Goal: Transaction & Acquisition: Purchase product/service

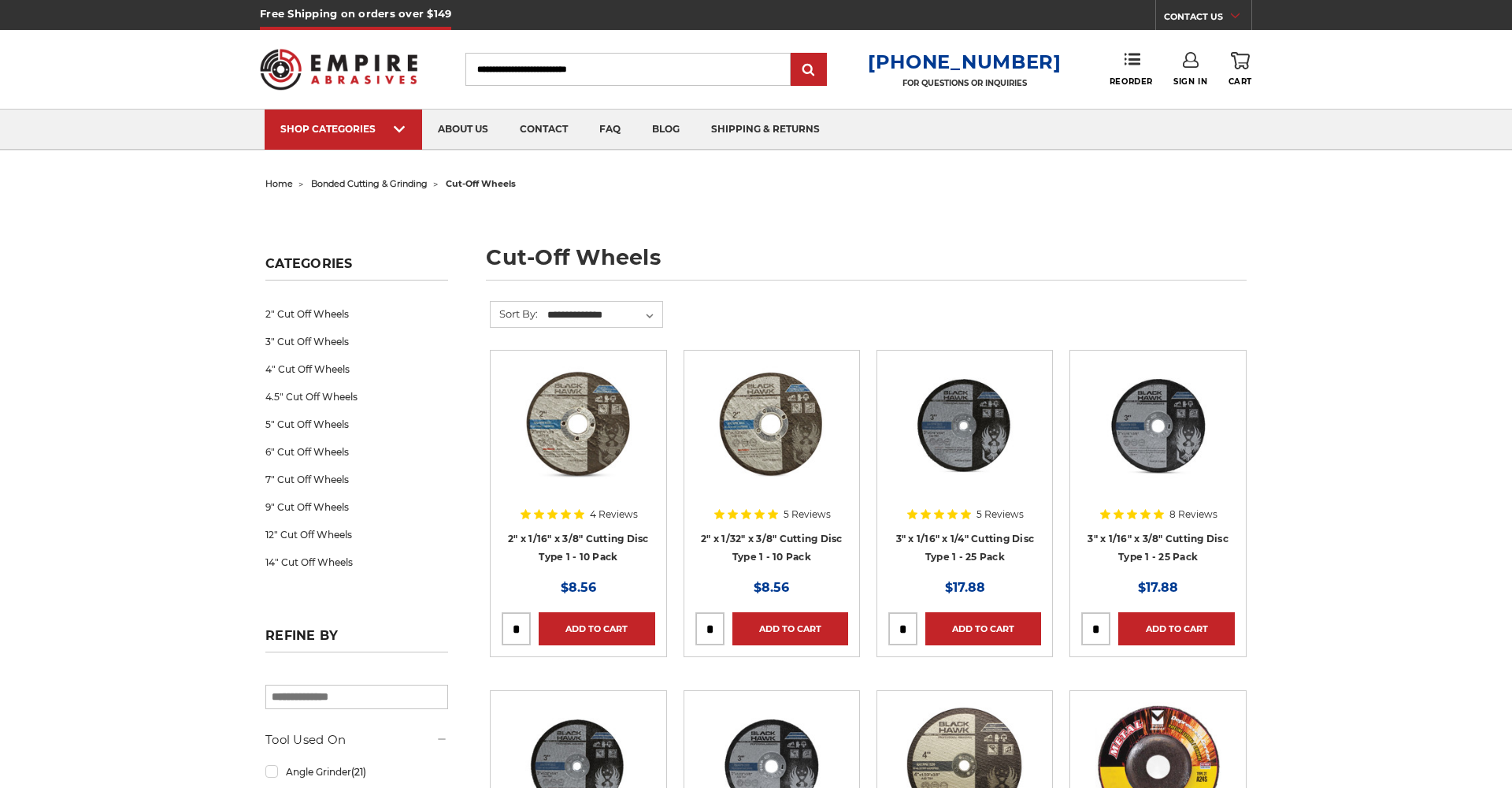
click at [637, 60] on input "Search" at bounding box center [627, 69] width 326 height 33
click at [637, 59] on input "Search" at bounding box center [627, 69] width 326 height 33
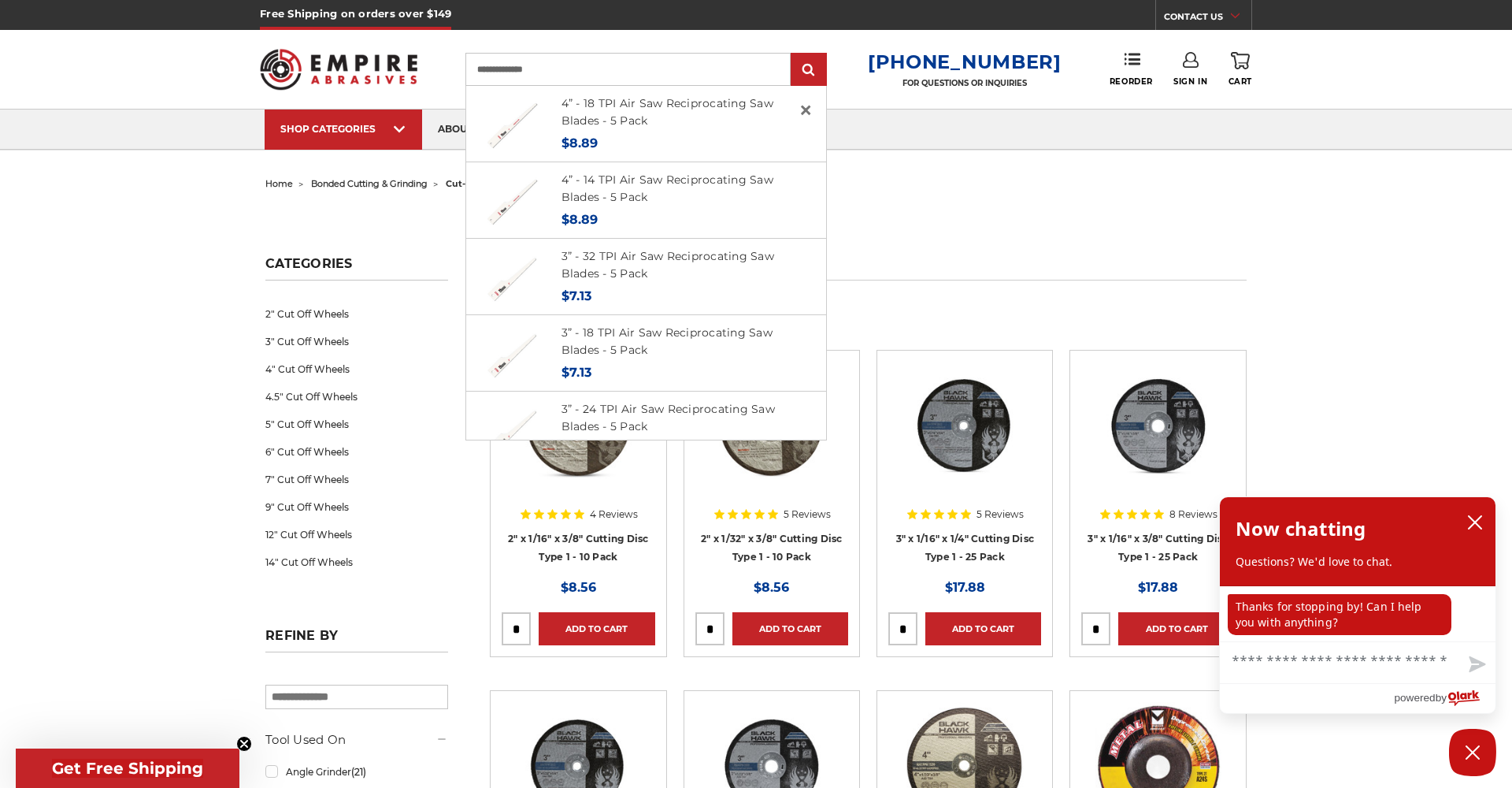
type input "**********"
click at [821, 70] on input "submit" at bounding box center [808, 70] width 32 height 32
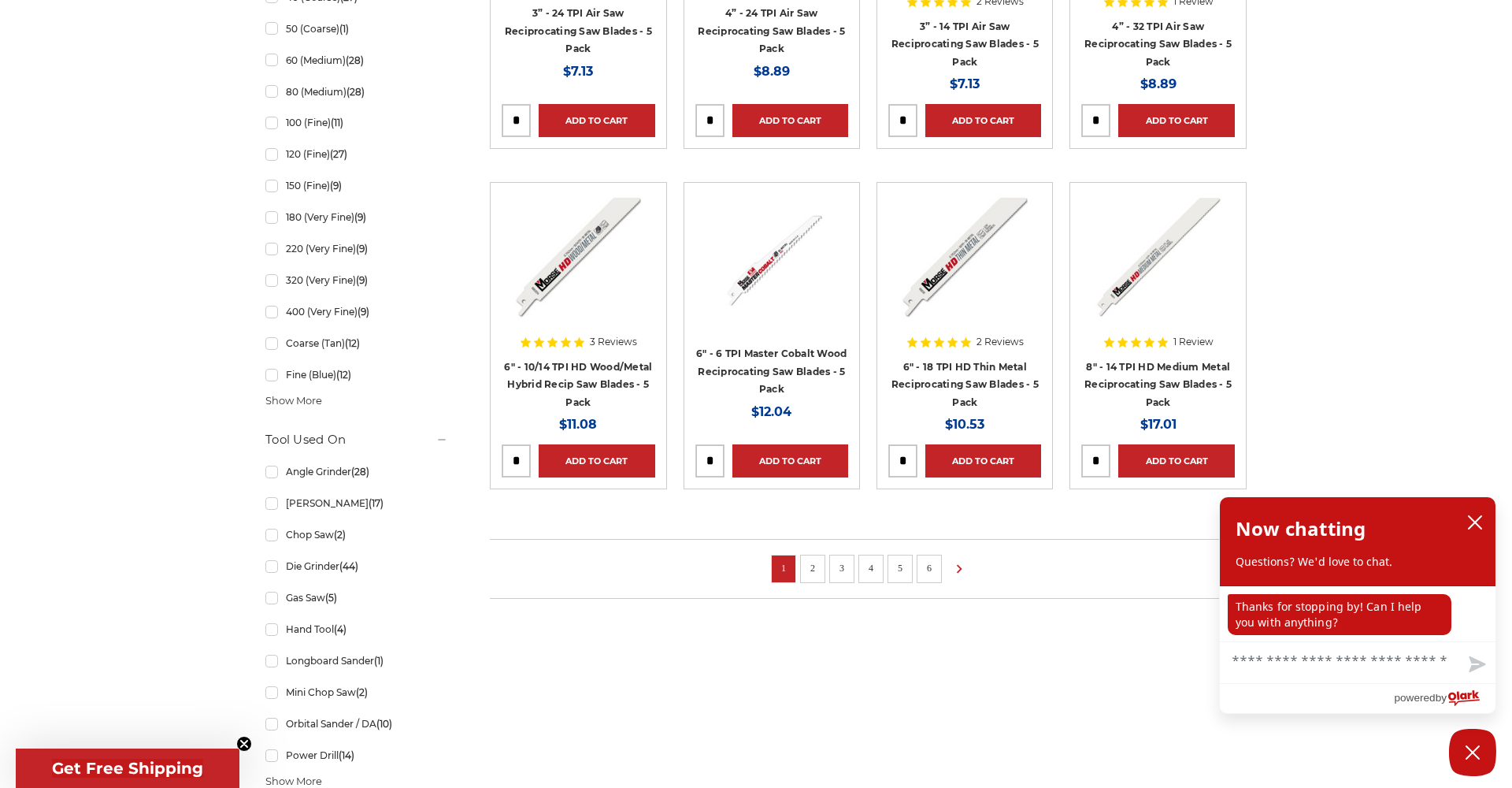
scroll to position [947, 0]
click at [813, 558] on link "2" at bounding box center [813, 567] width 15 height 17
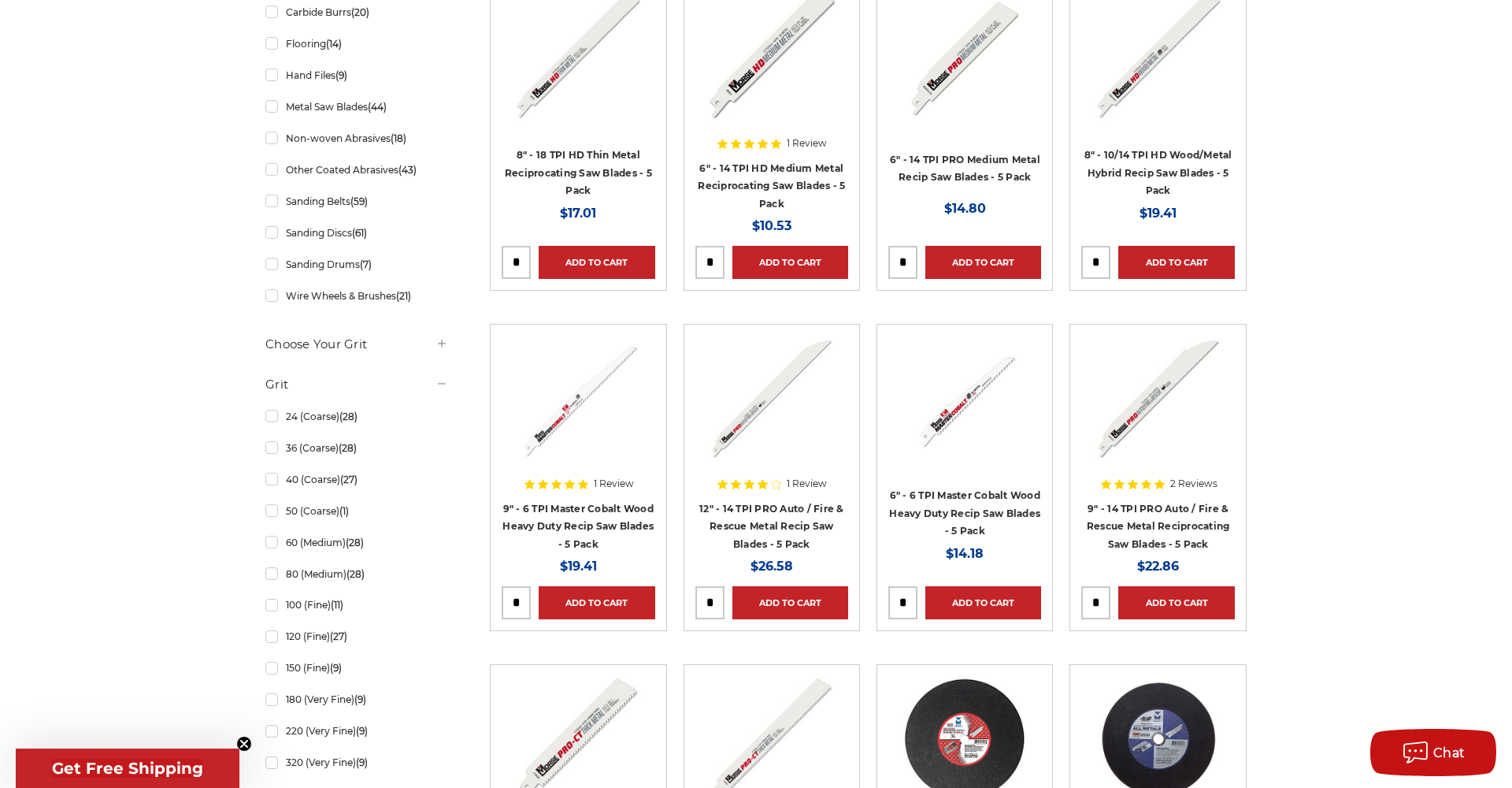
scroll to position [466, 0]
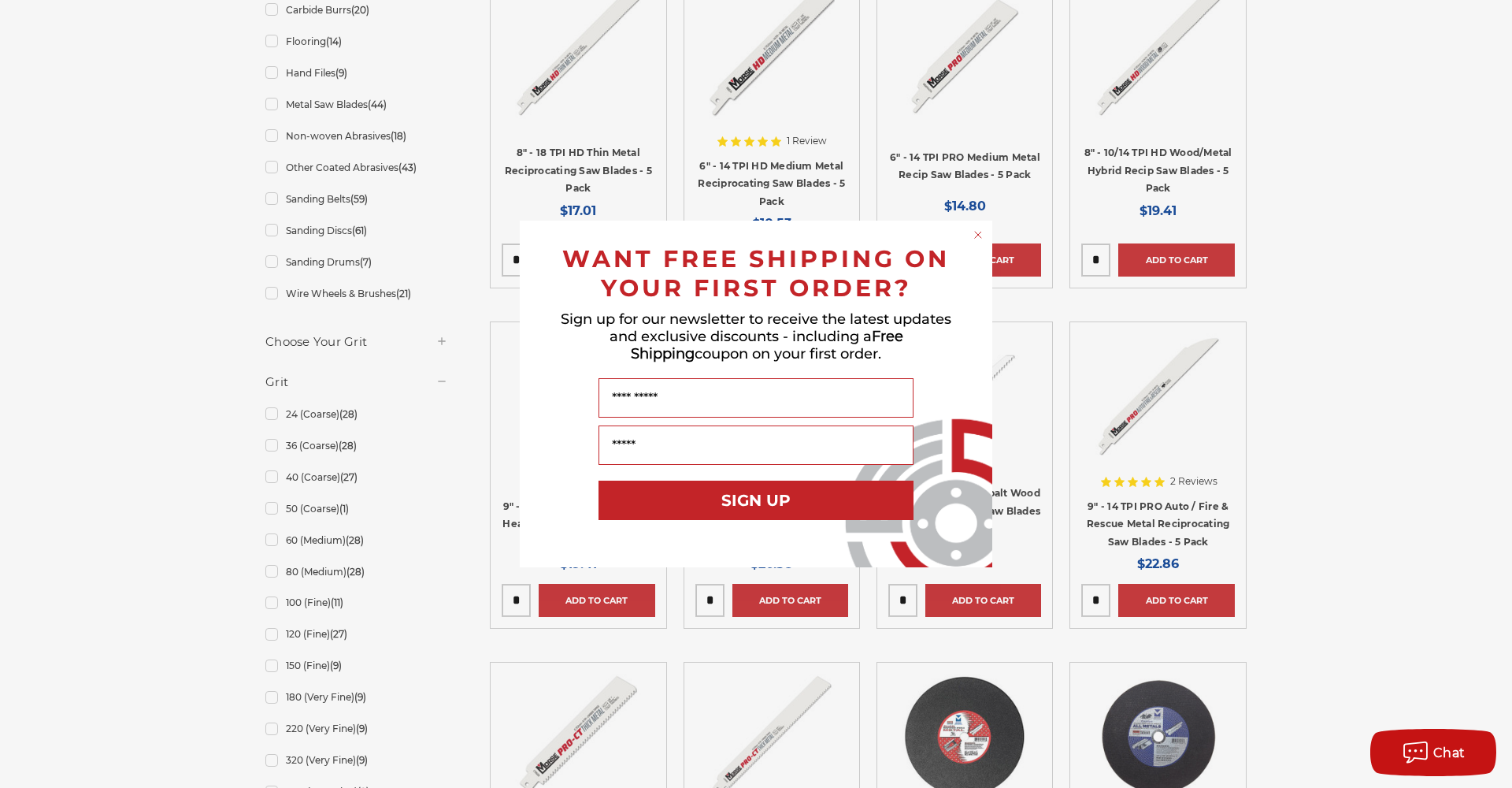
drag, startPoint x: 976, startPoint y: 232, endPoint x: 976, endPoint y: 239, distance: 7.0
click at [976, 232] on circle "Close dialog" at bounding box center [979, 235] width 15 height 15
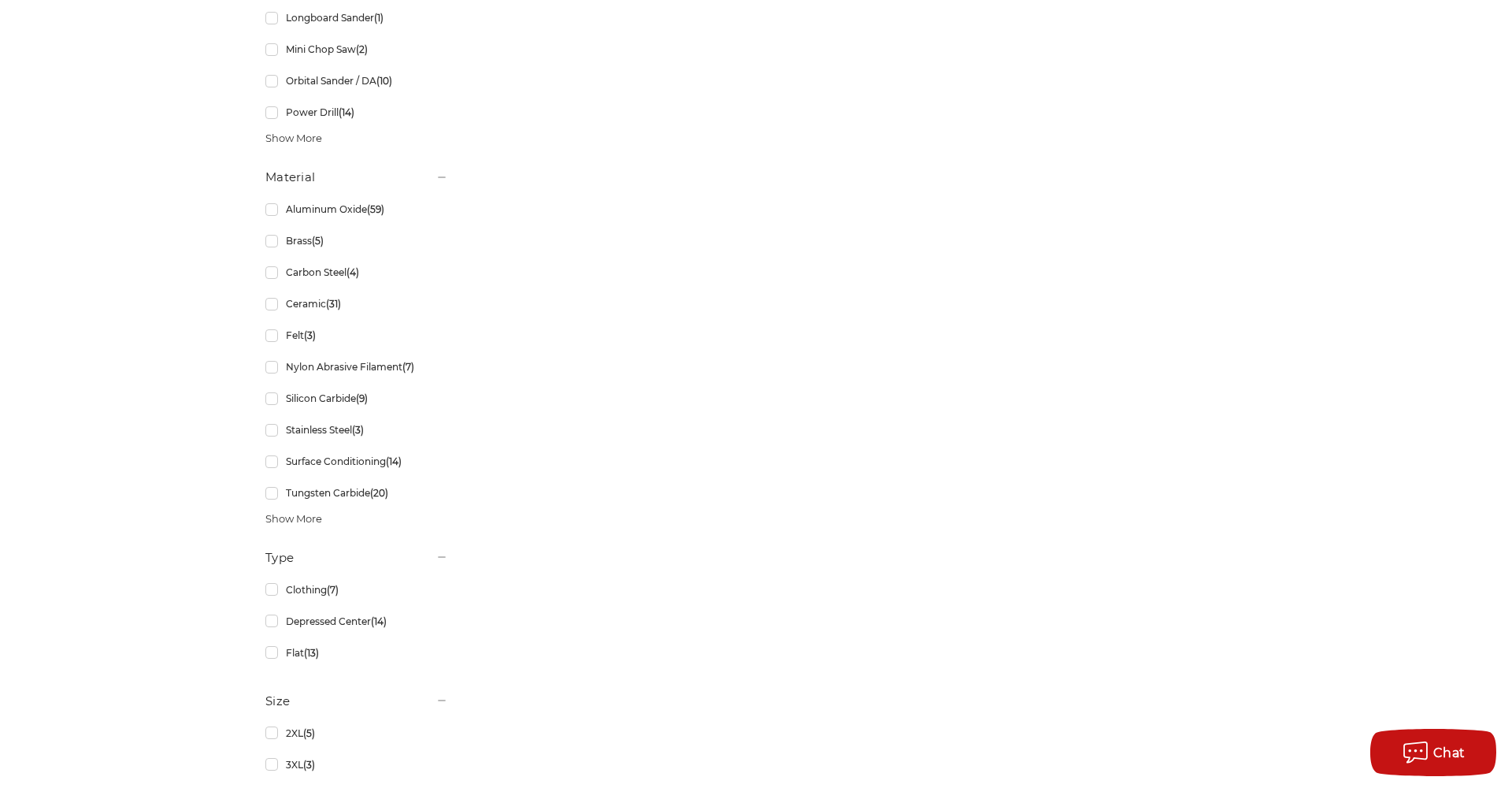
scroll to position [1591, 0]
click at [309, 522] on span "Show More" at bounding box center [293, 517] width 57 height 15
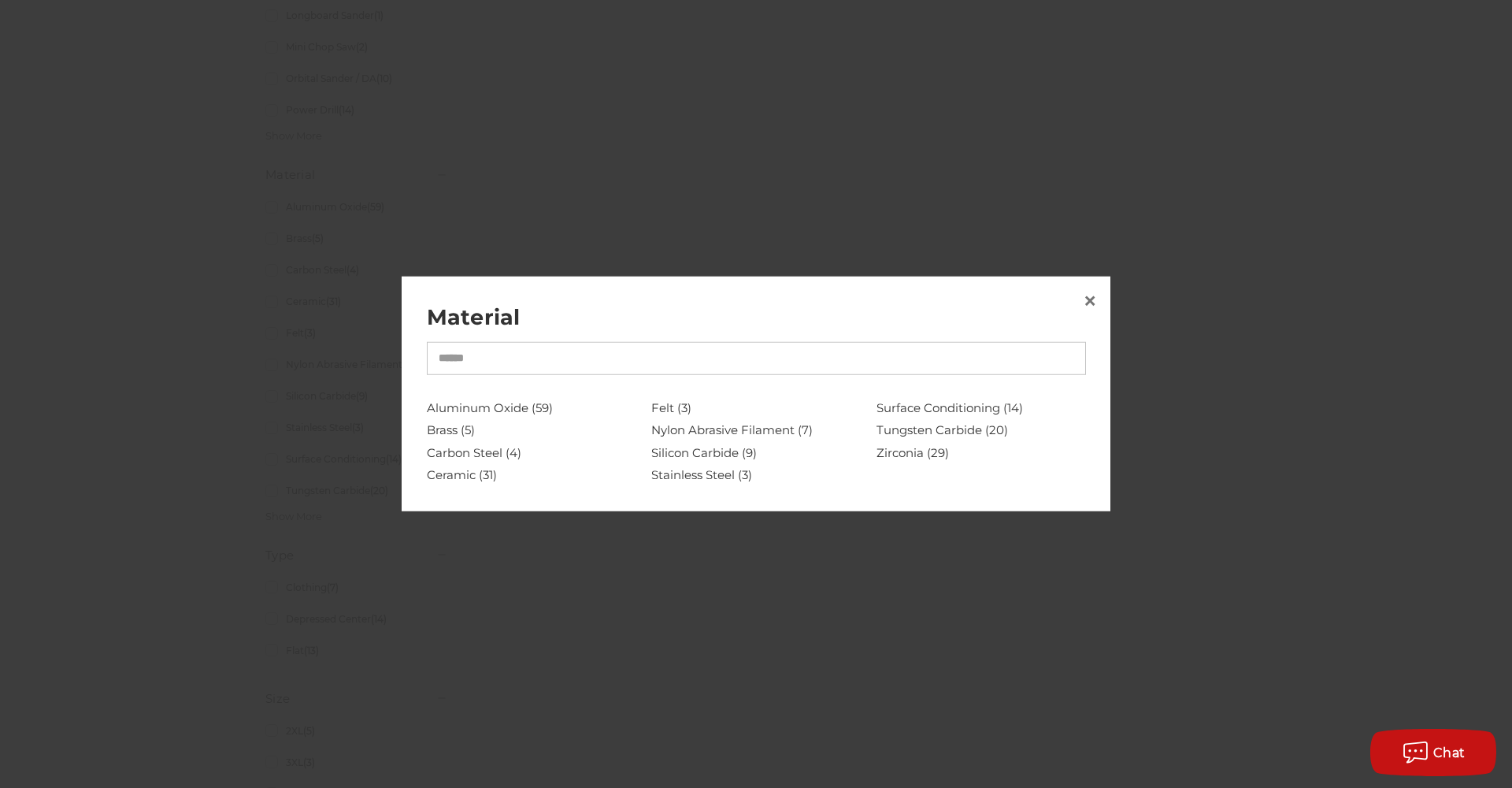
drag, startPoint x: 1094, startPoint y: 305, endPoint x: 1075, endPoint y: 316, distance: 22.0
click at [1094, 305] on span "×" at bounding box center [1089, 300] width 14 height 31
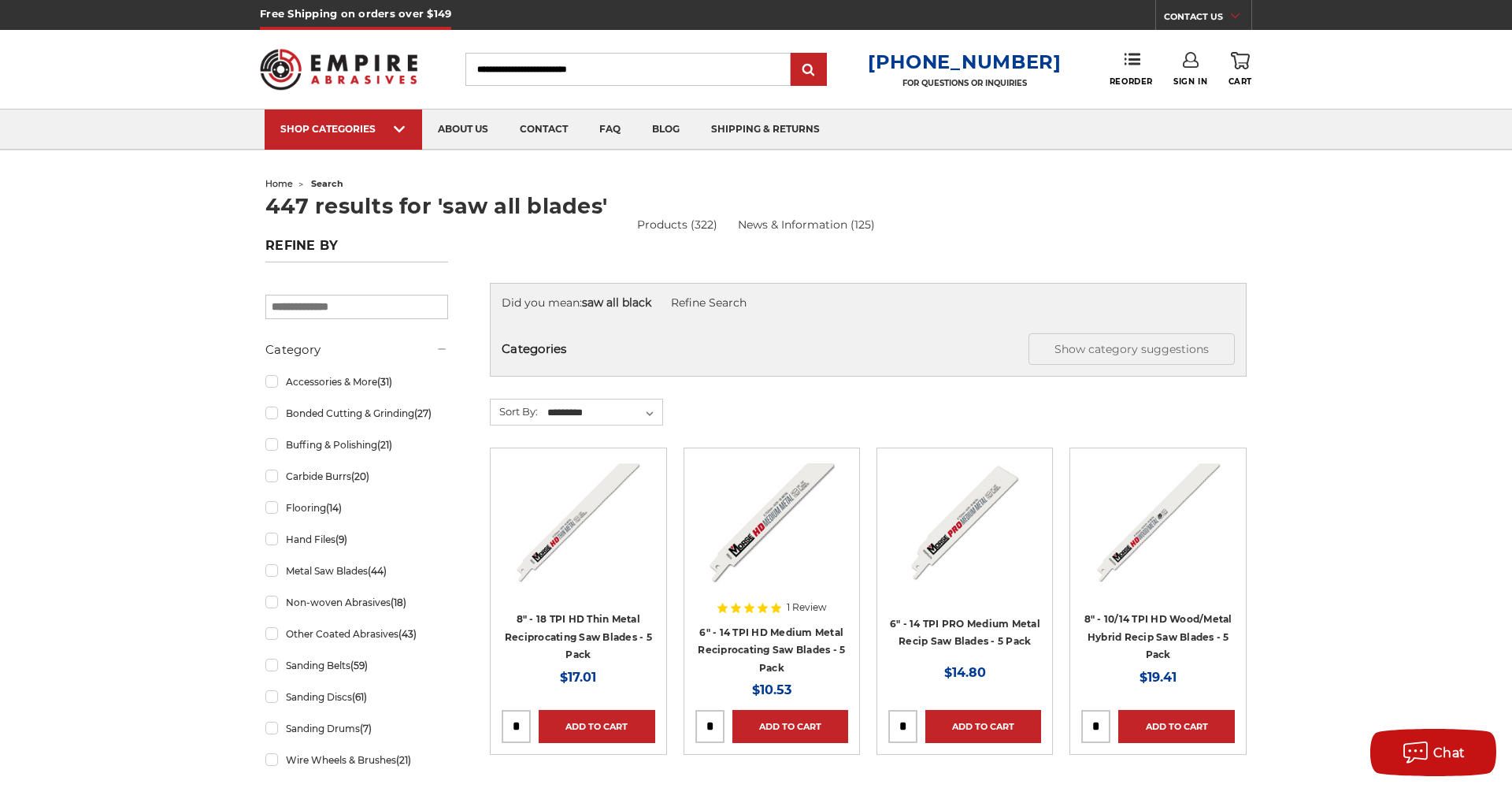
scroll to position [0, 0]
click at [723, 306] on link "Refine Search" at bounding box center [708, 302] width 76 height 14
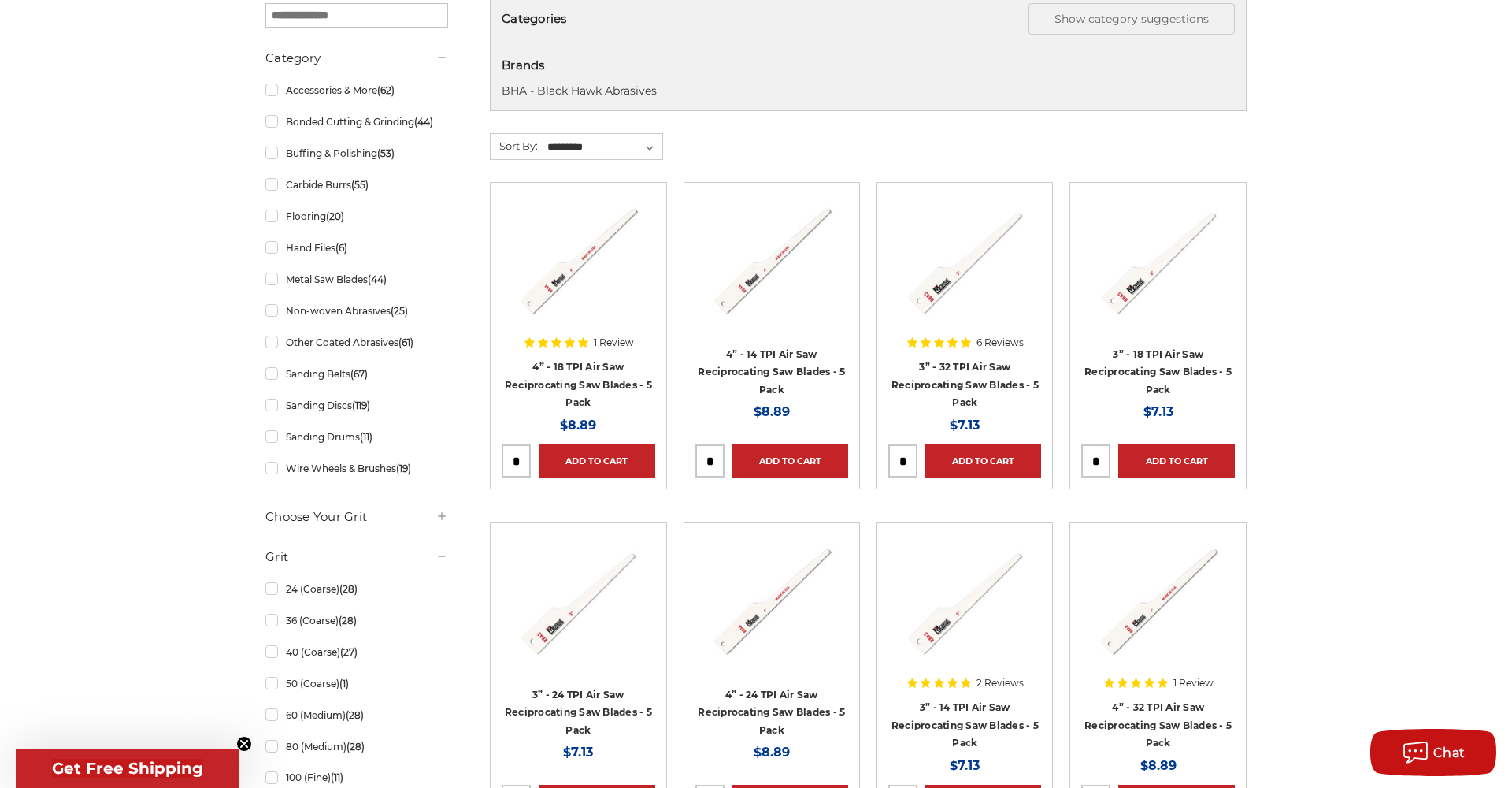
click at [284, 283] on link "Metal Saw Blades (44)" at bounding box center [356, 279] width 183 height 28
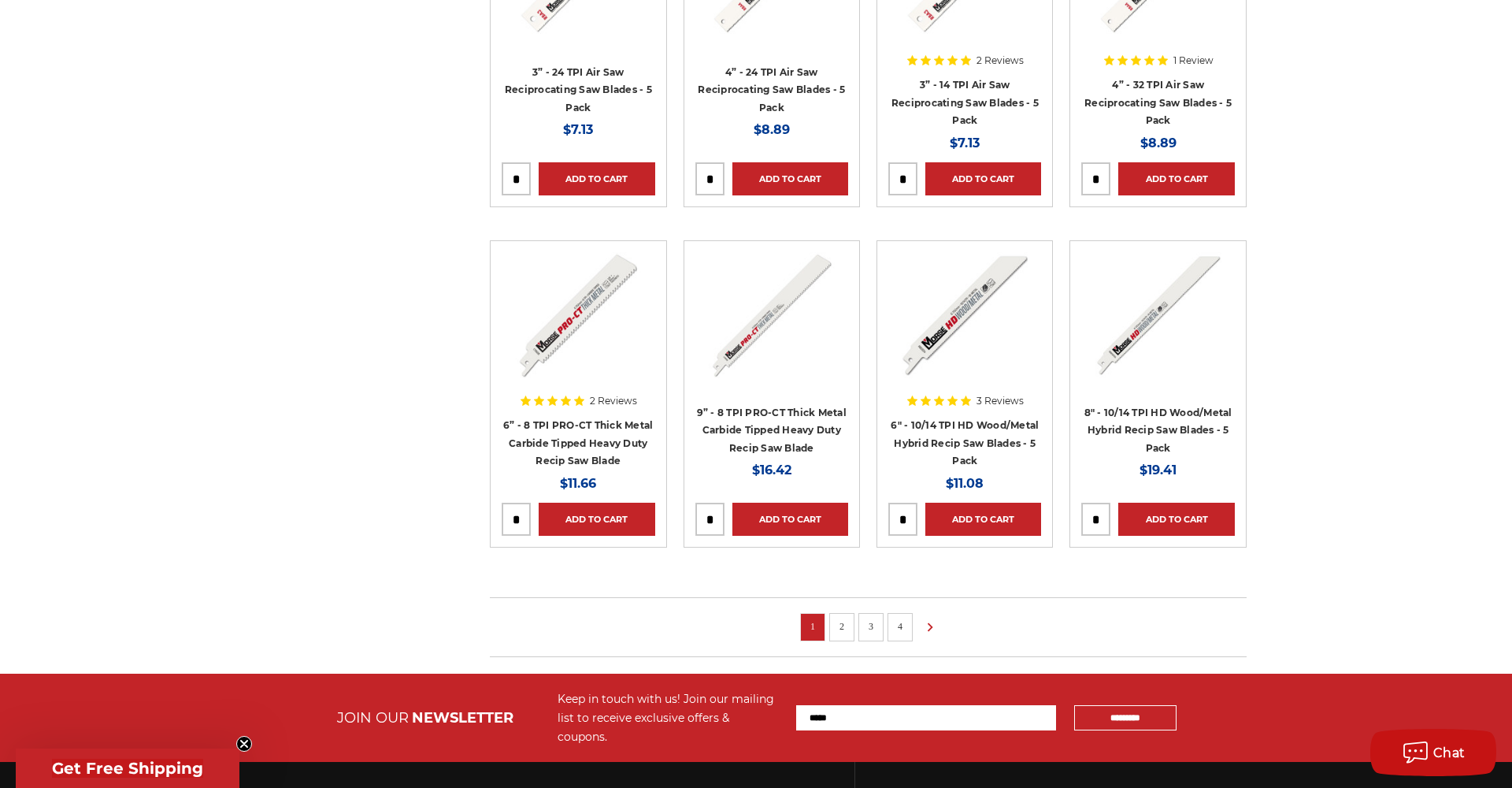
scroll to position [919, 0]
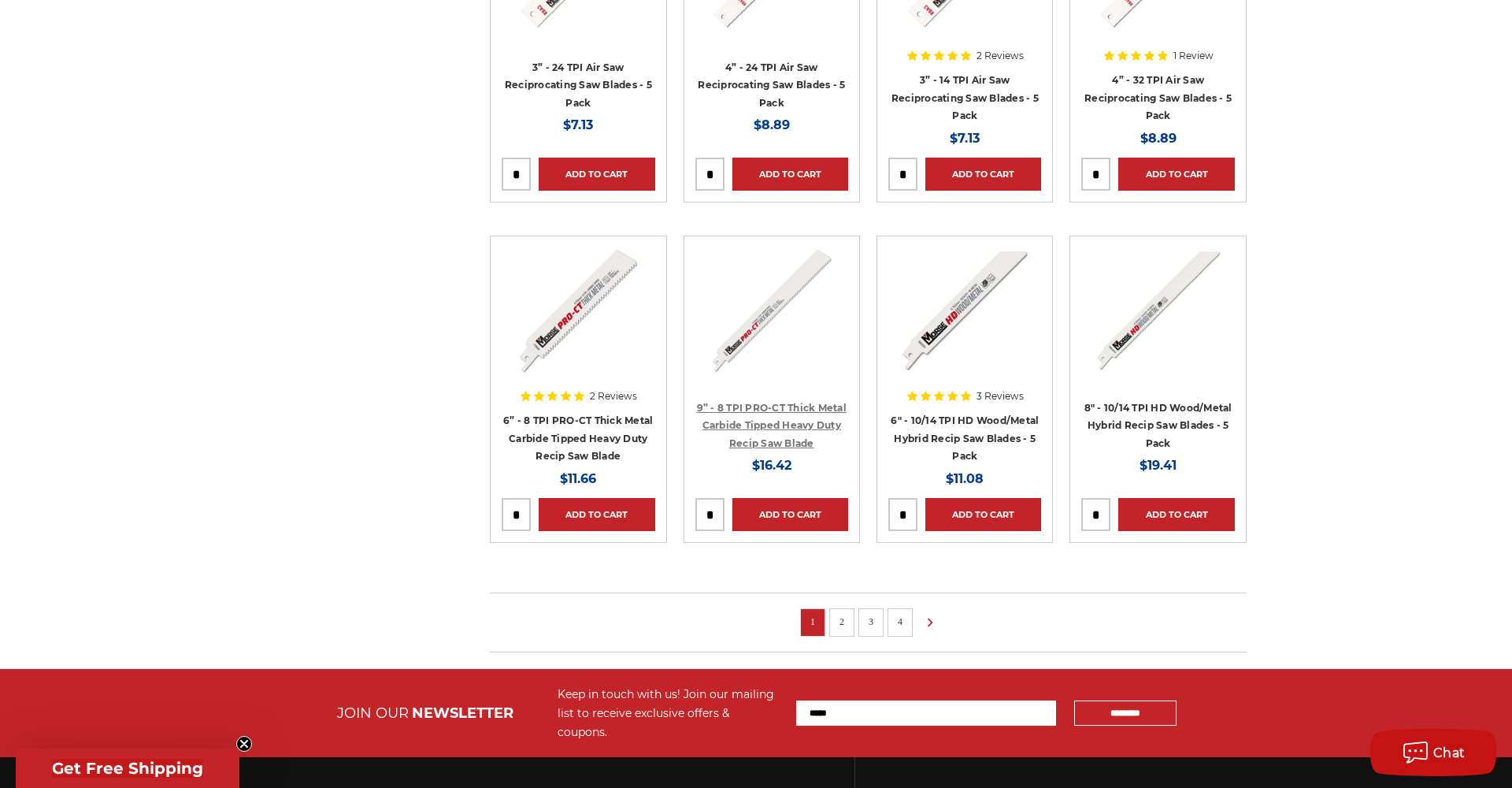
click at [803, 437] on link "9” - 8 TPI PRO-CT Thick Metal Carbide Tipped Heavy Duty Recip Saw Blade" at bounding box center [771, 425] width 150 height 47
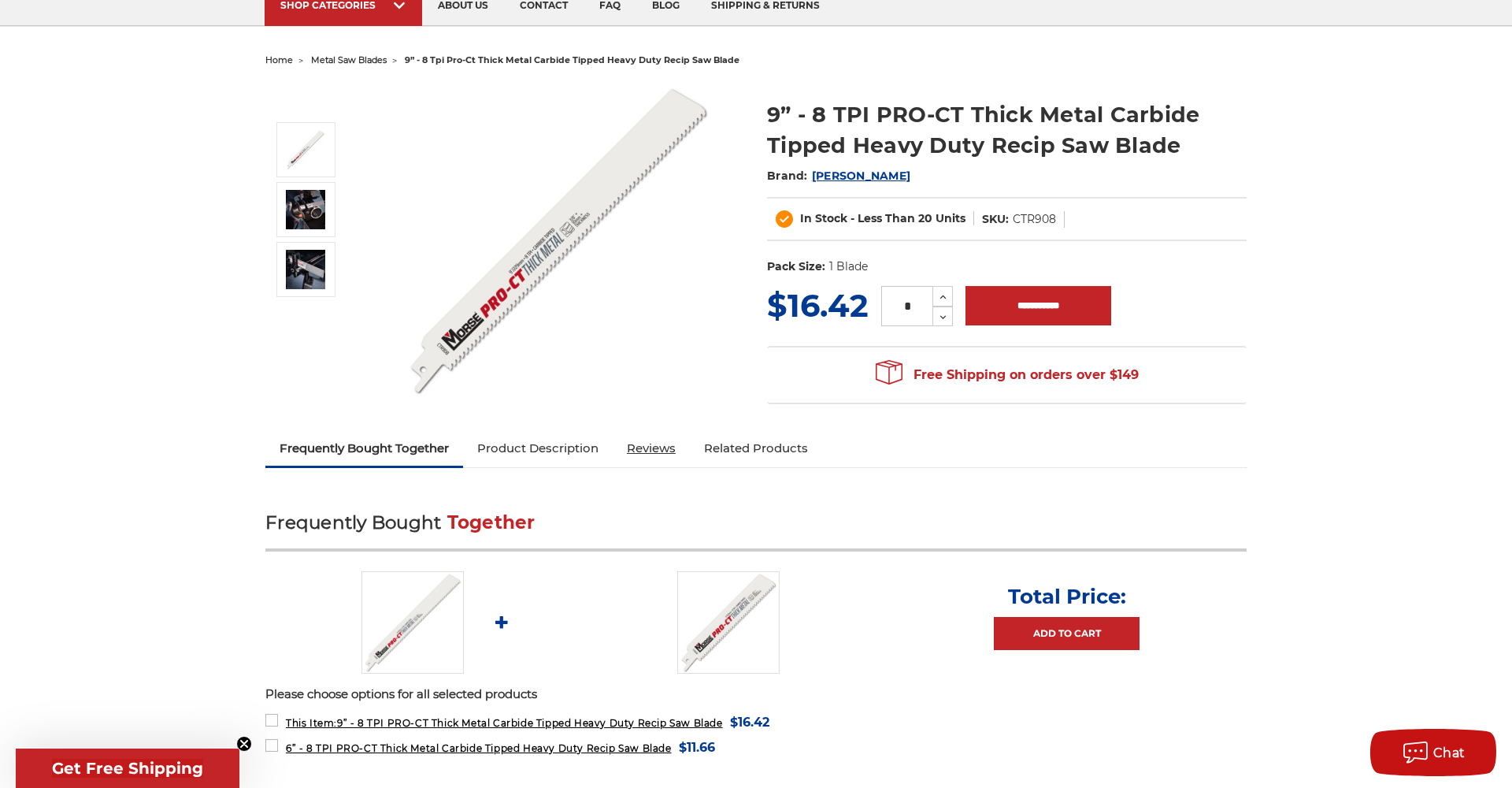
scroll to position [111, 0]
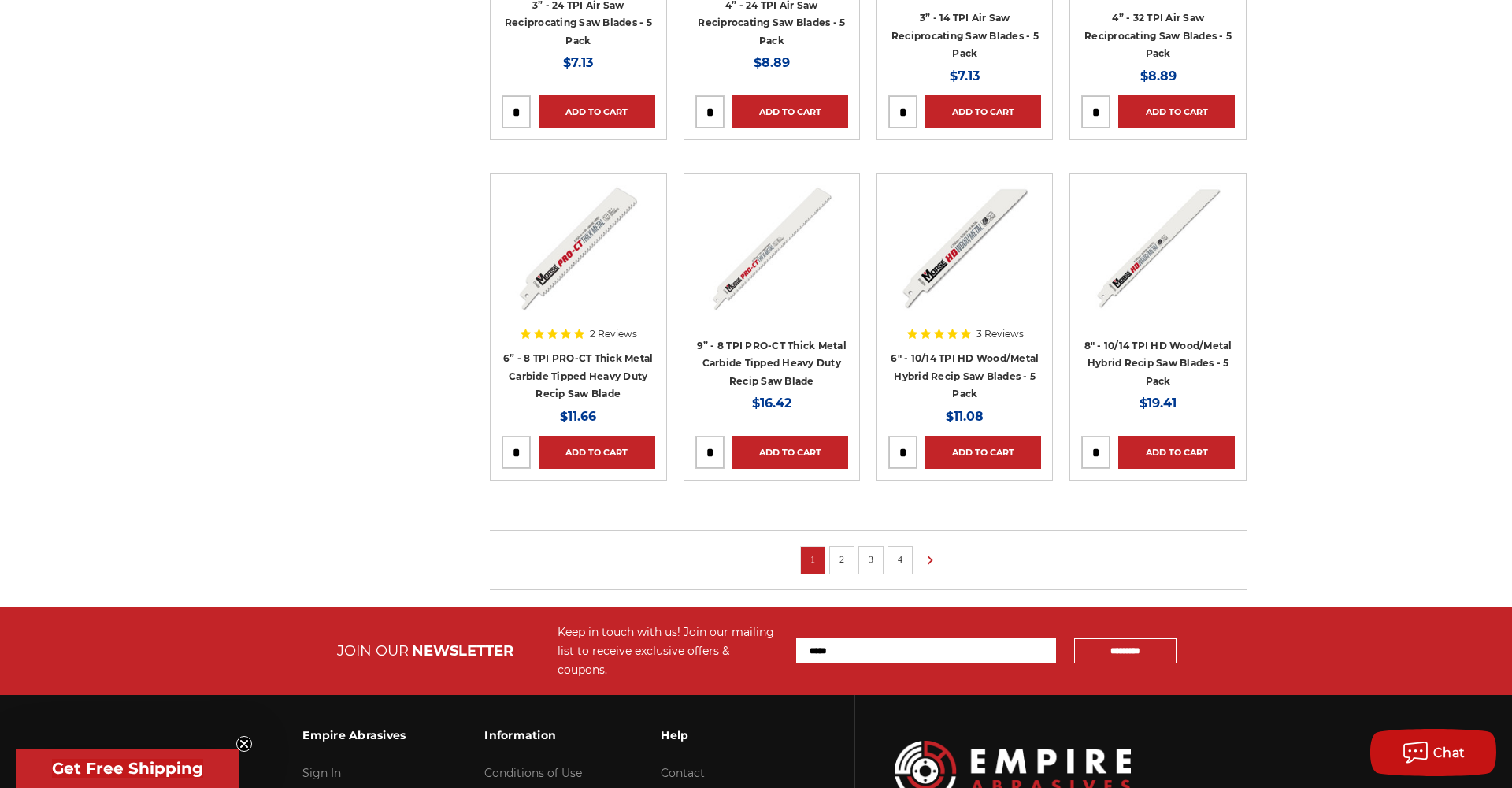
scroll to position [984, 0]
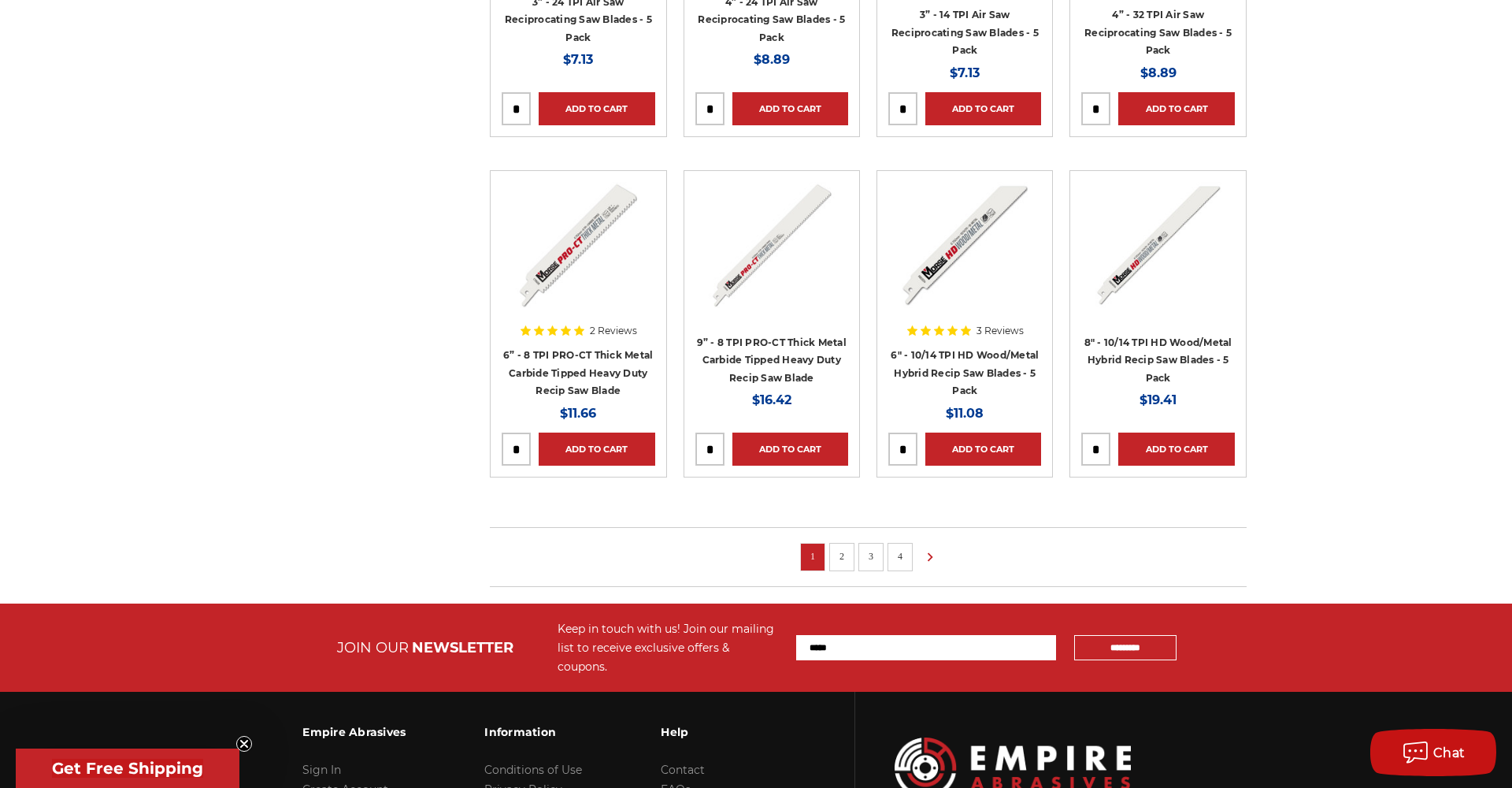
click at [845, 559] on link "2" at bounding box center [841, 556] width 15 height 17
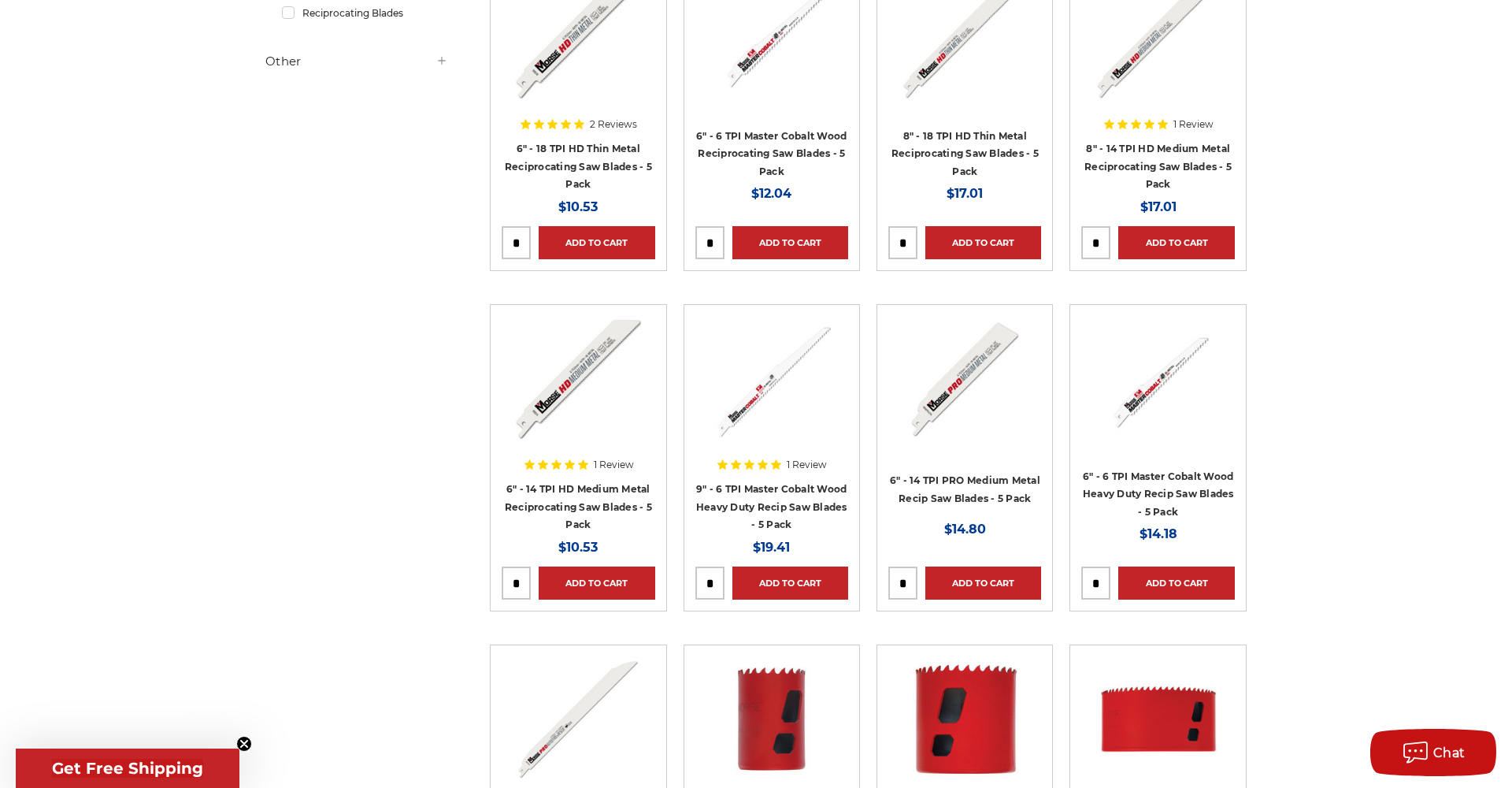
scroll to position [511, 0]
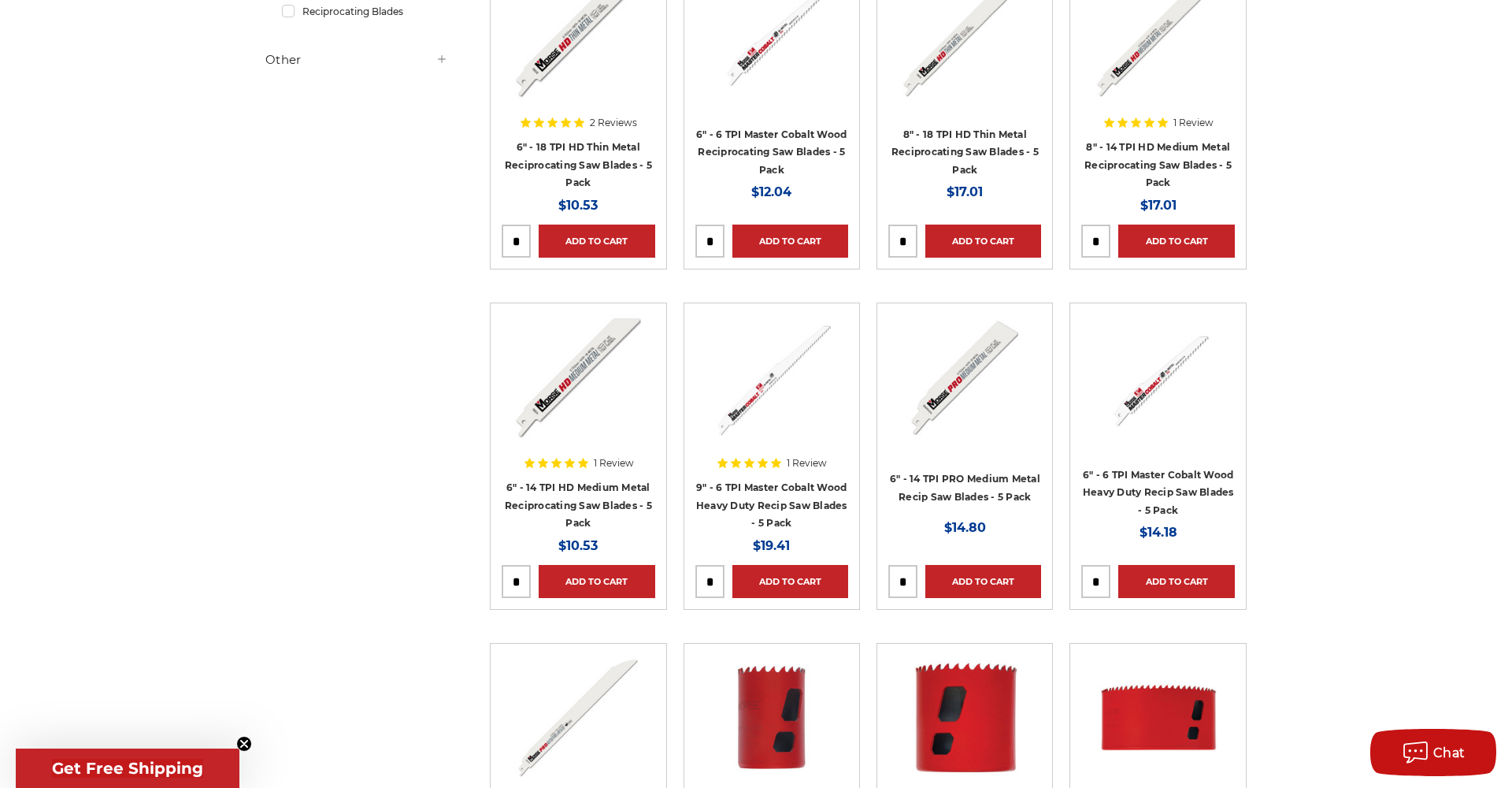
click at [622, 539] on div "Now: $10.53" at bounding box center [577, 546] width 153 height 21
click at [602, 485] on link "6" - 14 TPI HD Medium Metal Reciprocating Saw Blades - 5 Pack" at bounding box center [577, 505] width 147 height 47
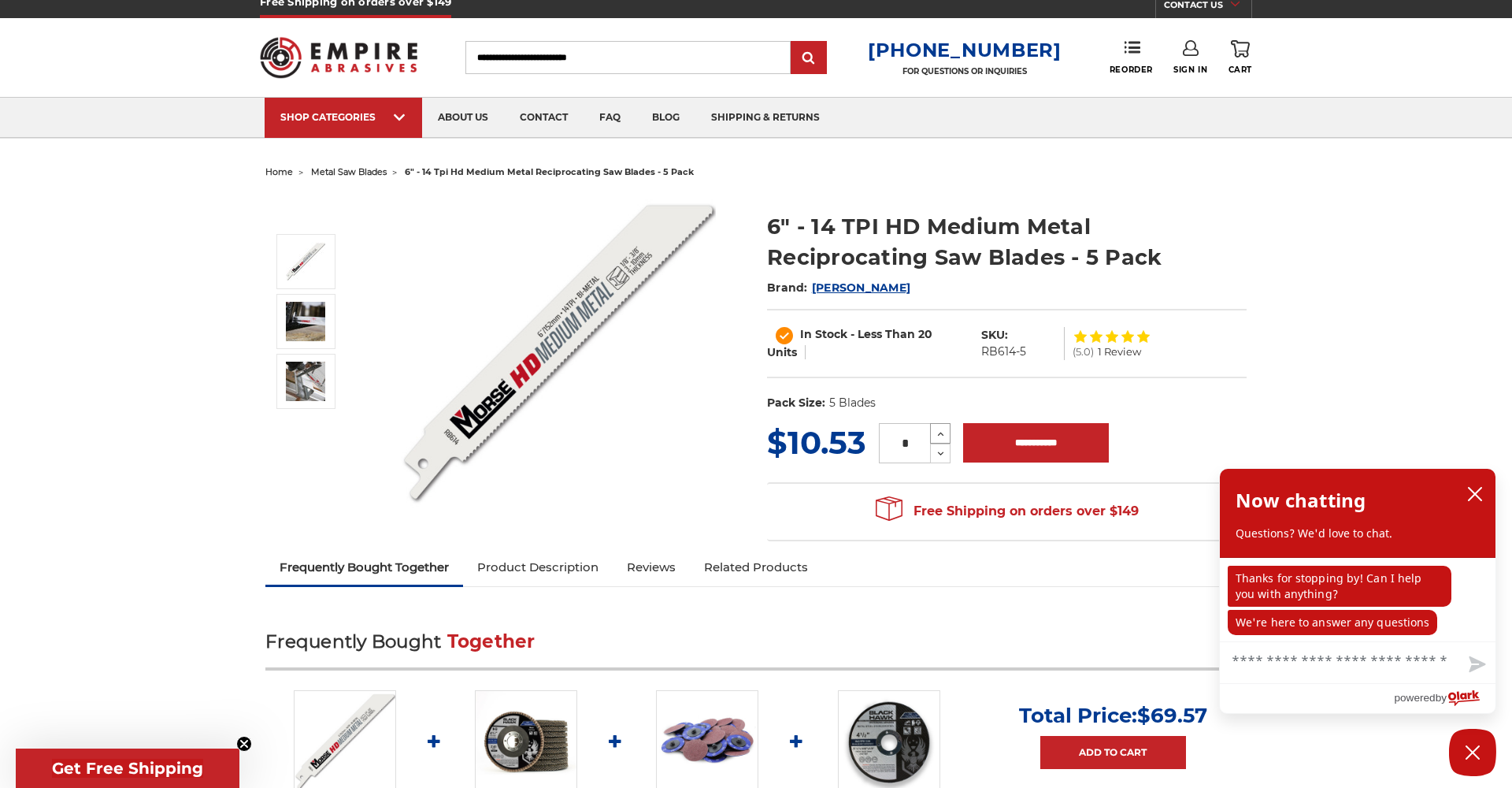
scroll to position [12, 0]
click at [939, 434] on use at bounding box center [940, 433] width 7 height 4
click at [939, 434] on use at bounding box center [940, 433] width 7 height 4
click at [938, 434] on icon at bounding box center [940, 433] width 12 height 14
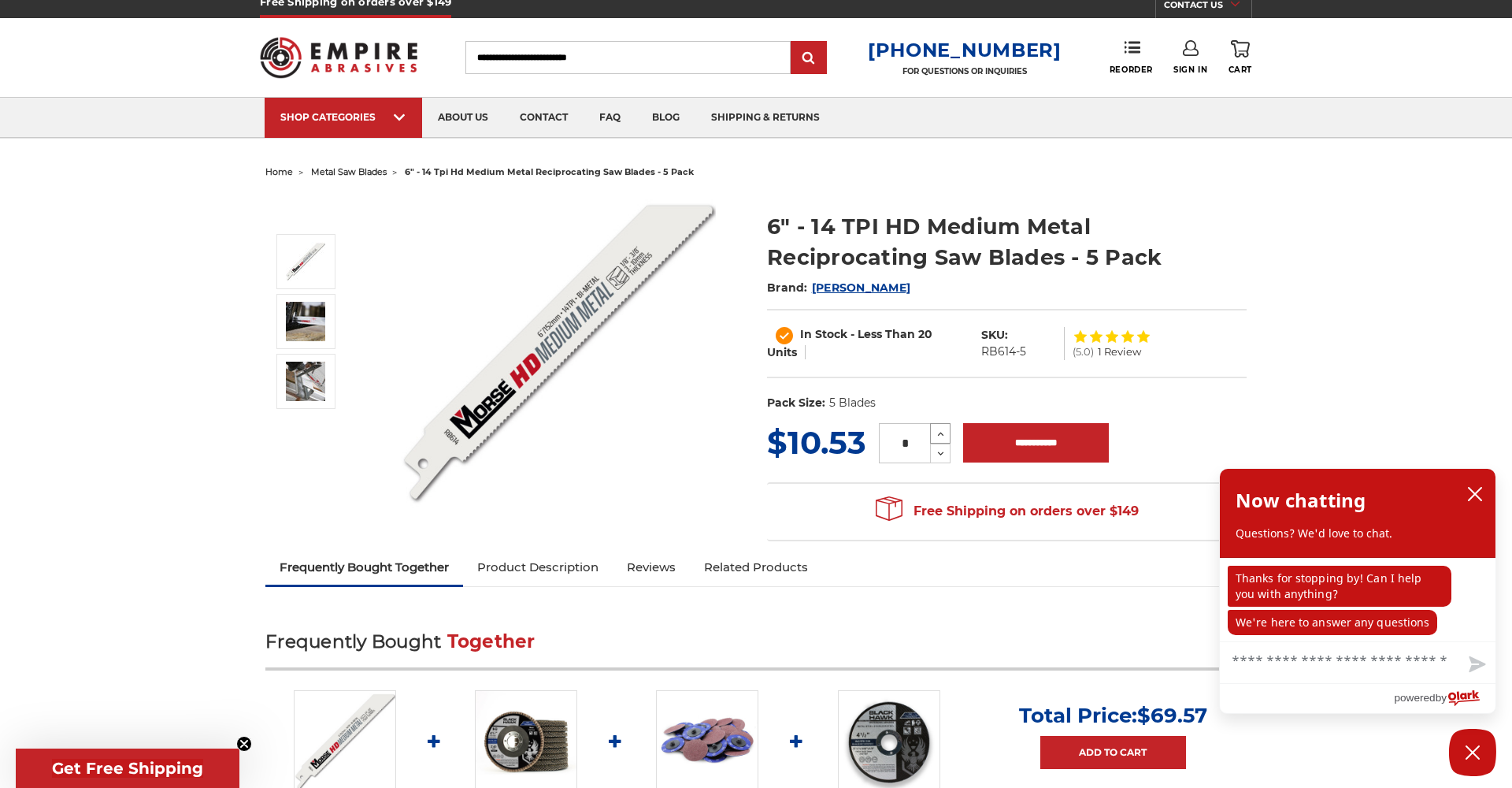
type input "*"
click at [1039, 444] on input "**********" at bounding box center [1036, 442] width 146 height 39
type input "**********"
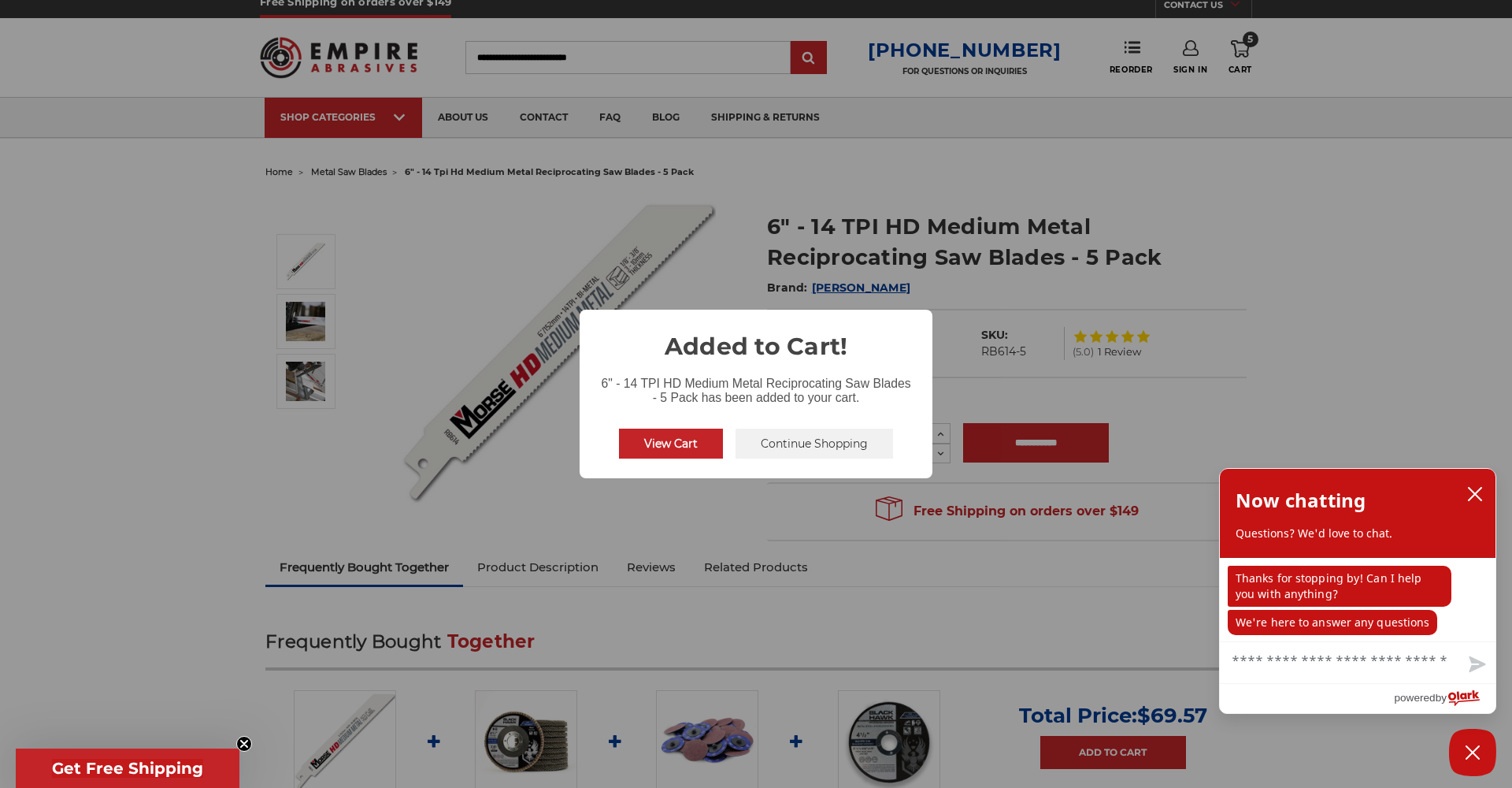
click at [696, 454] on button "View Cart" at bounding box center [671, 443] width 104 height 30
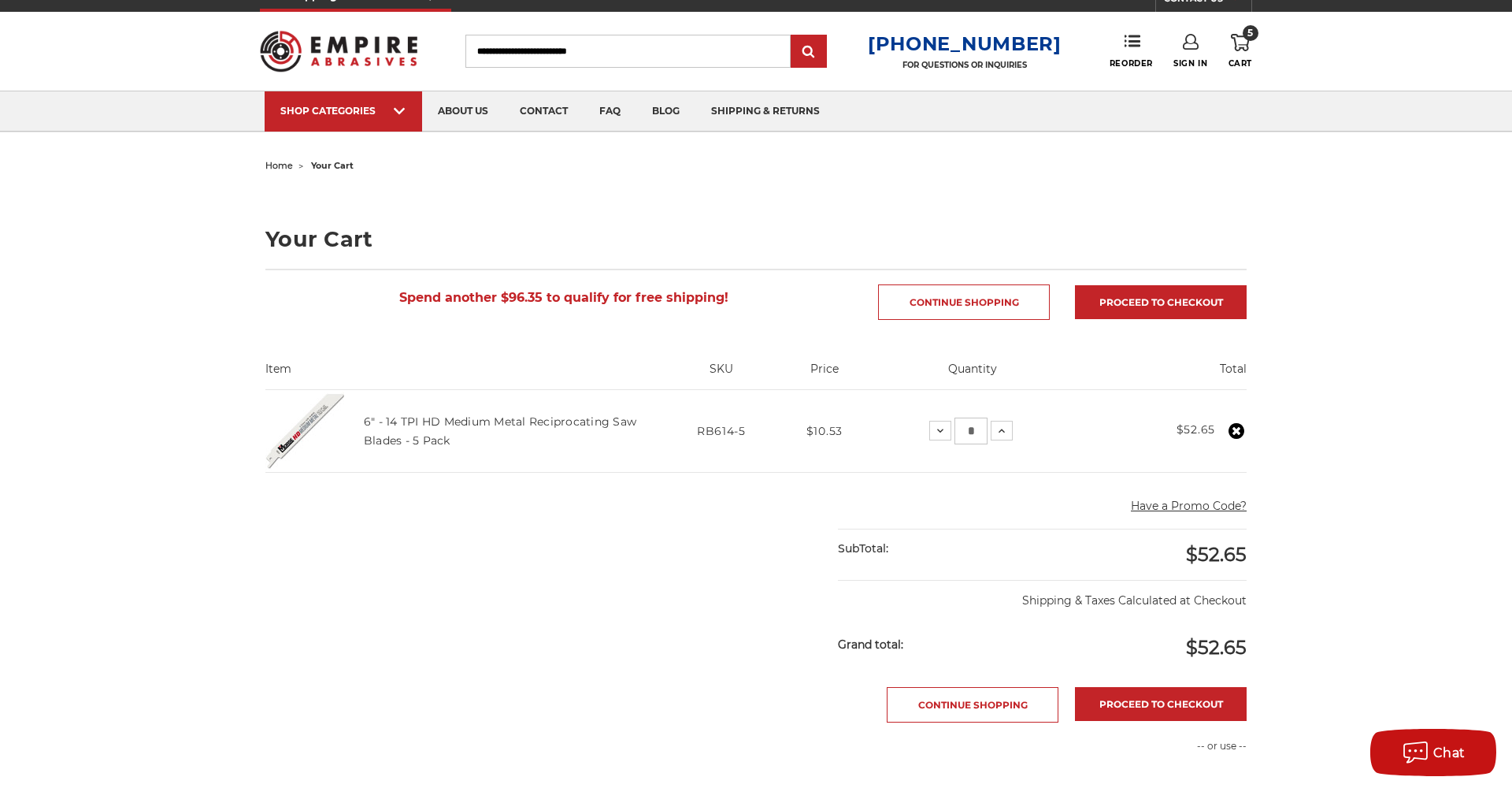
scroll to position [24, 0]
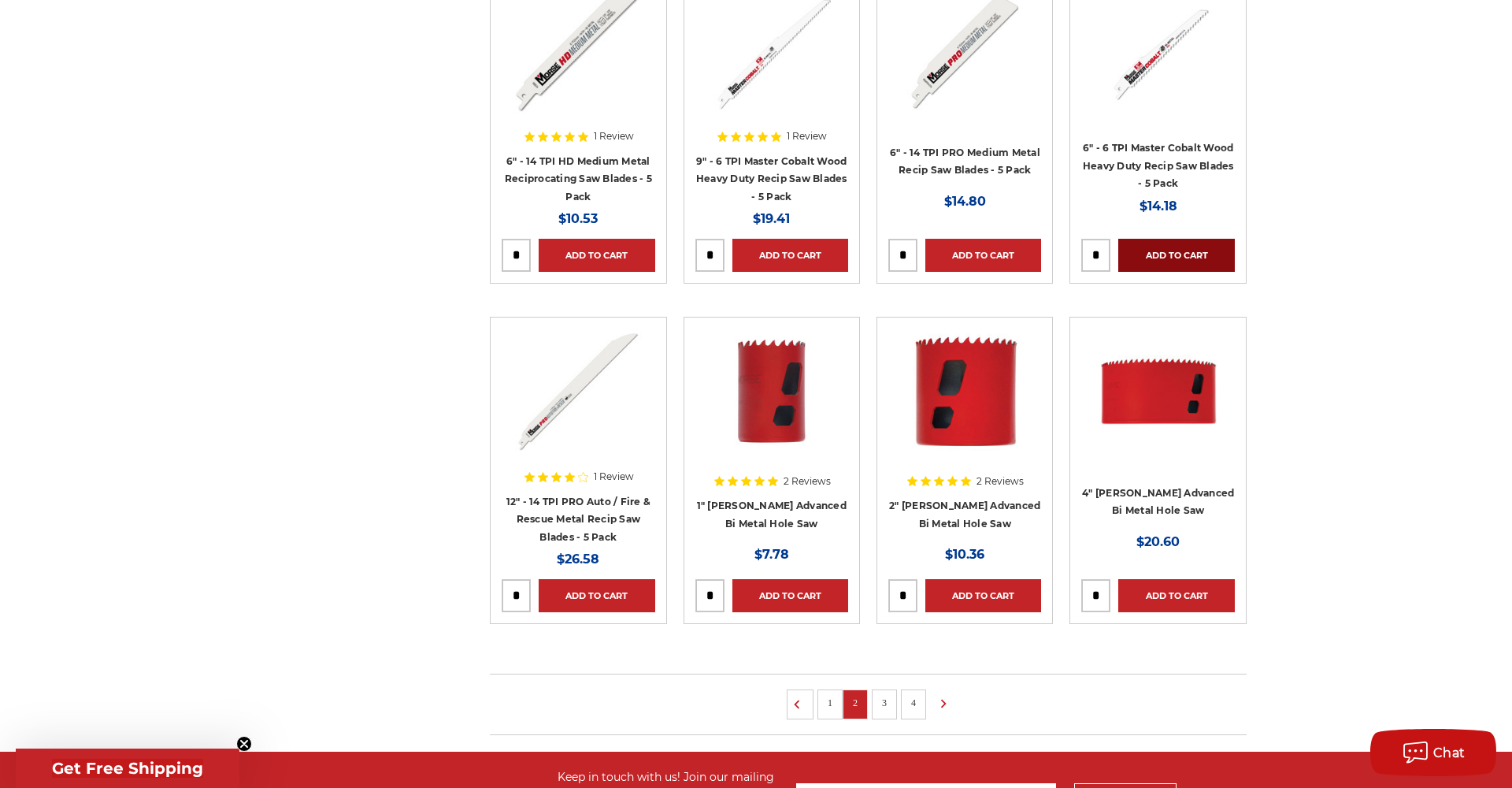
scroll to position [775, 0]
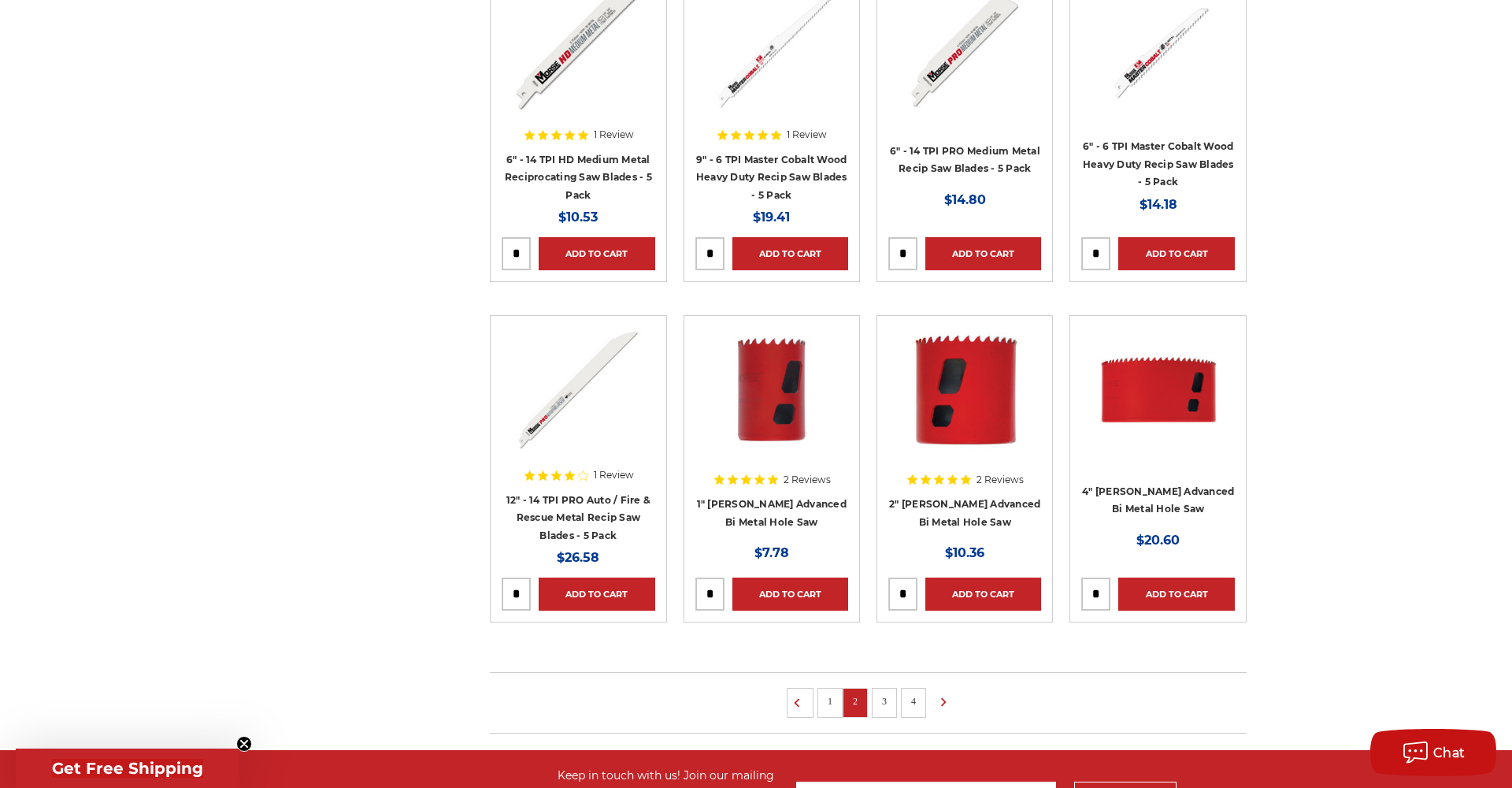
click at [825, 705] on link "1" at bounding box center [830, 702] width 15 height 17
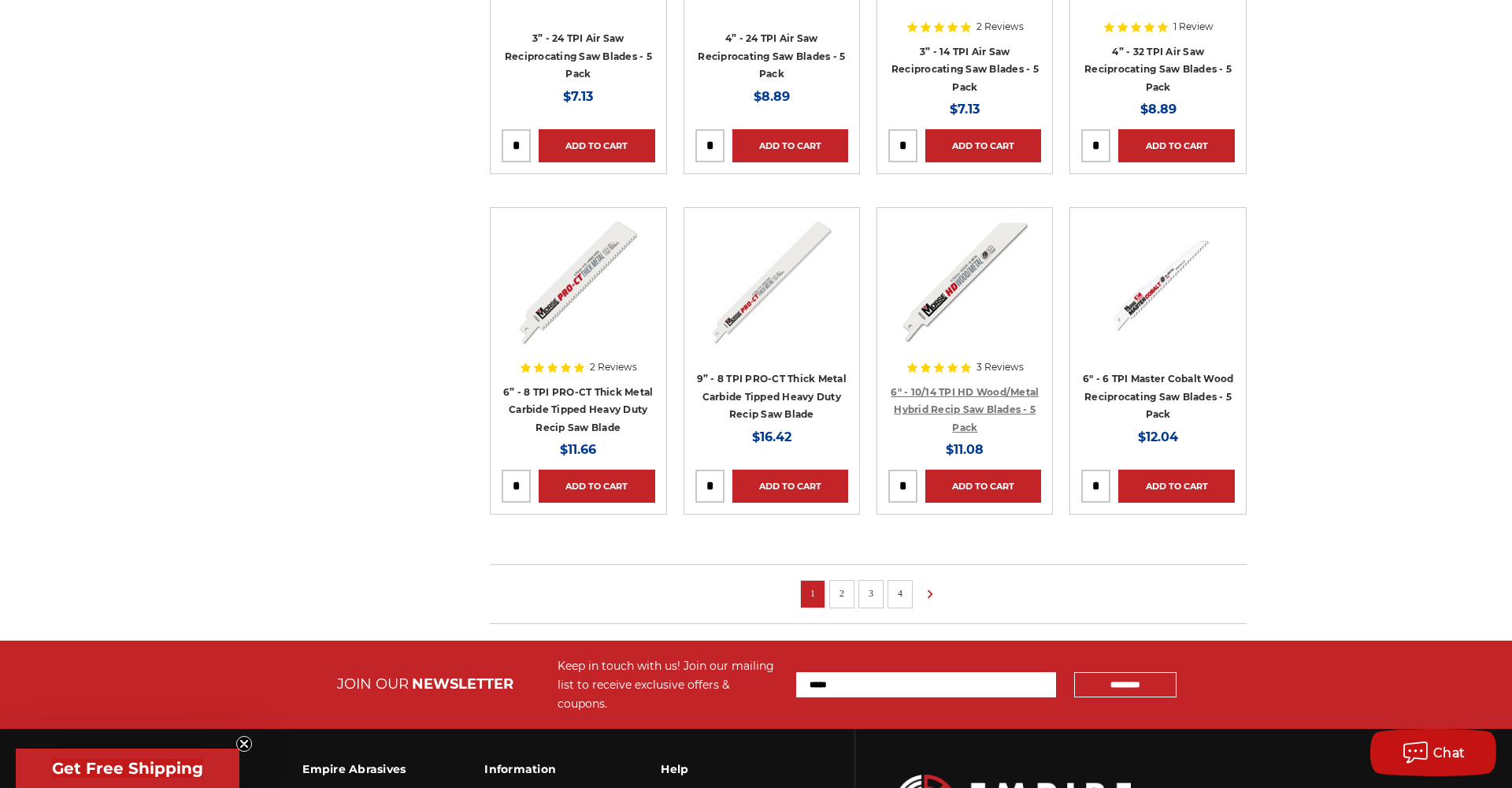
scroll to position [889, 0]
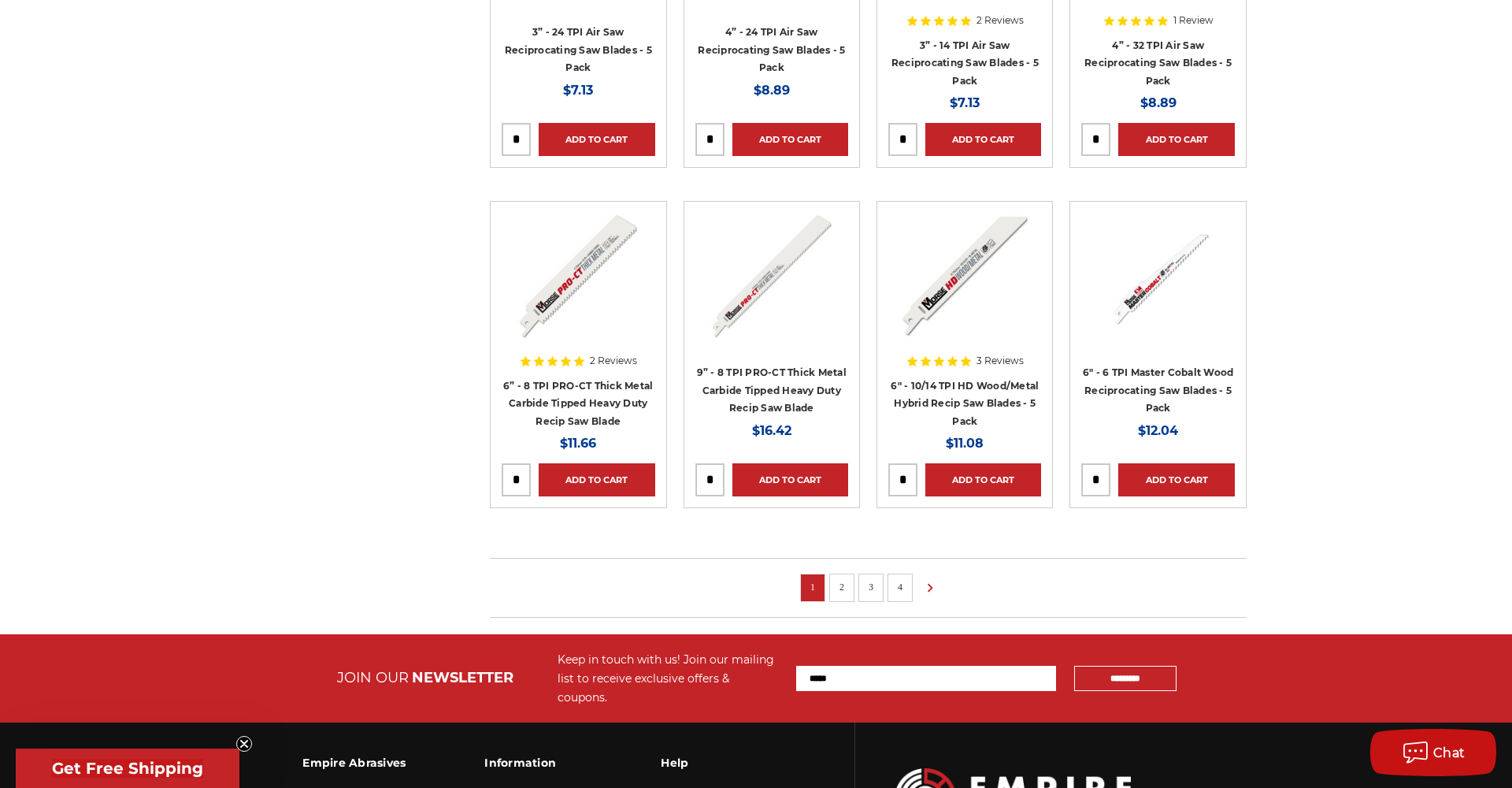
click at [851, 591] on li "2" at bounding box center [841, 588] width 25 height 29
click at [846, 583] on link "2" at bounding box center [841, 587] width 15 height 17
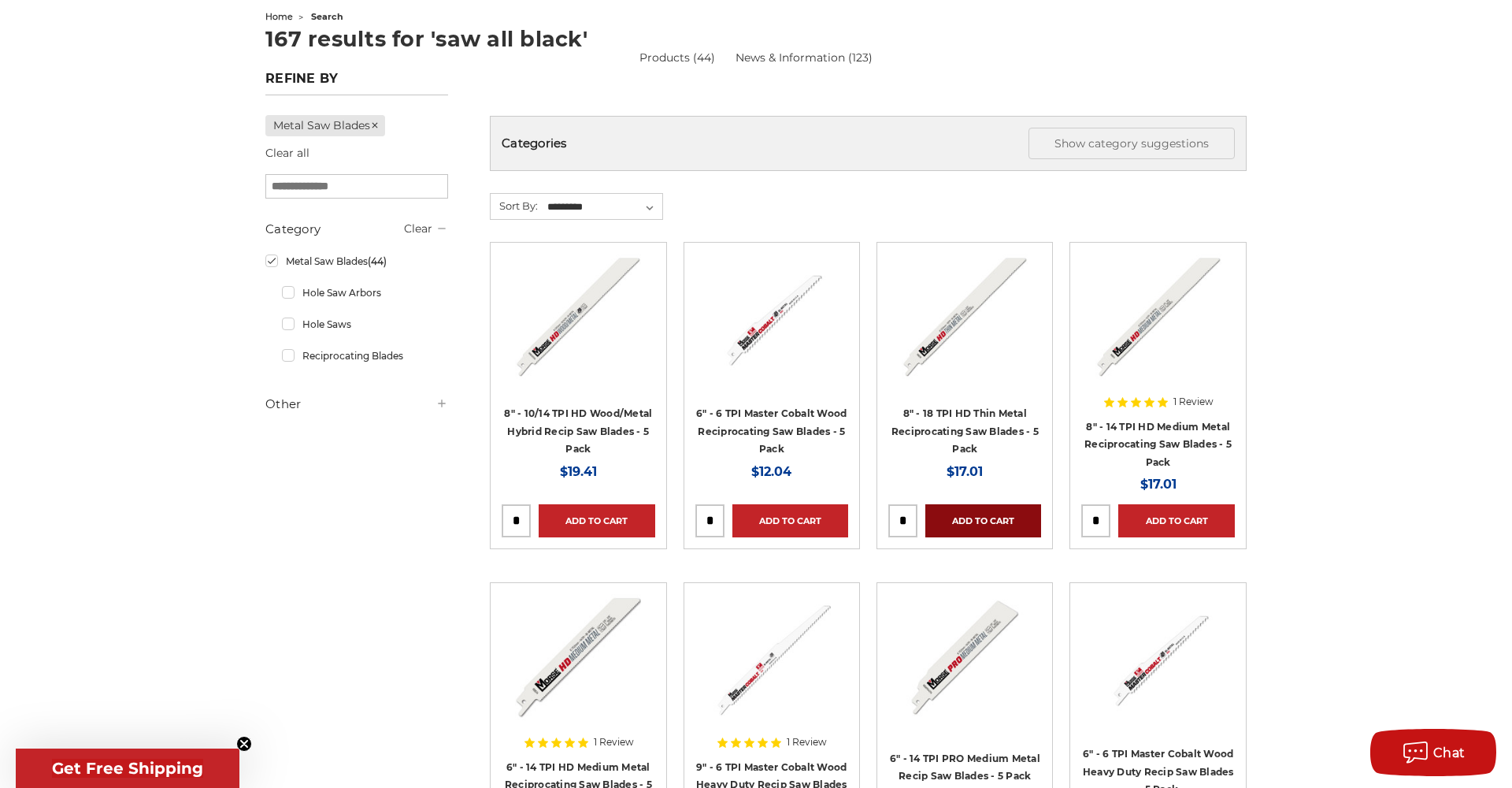
scroll to position [179, 0]
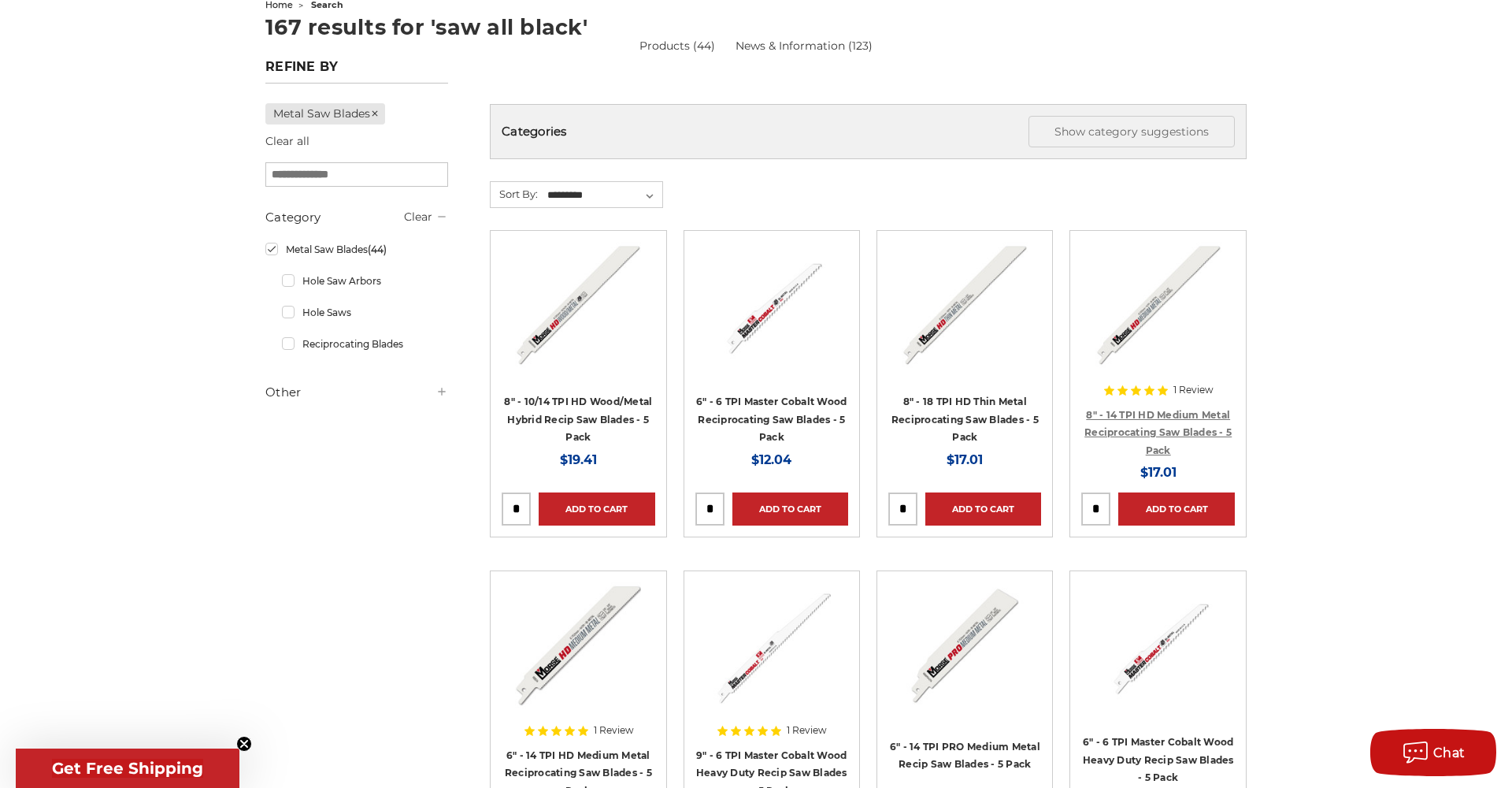
click at [1104, 428] on link "8" - 14 TPI HD Medium Metal Reciprocating Saw Blades - 5 Pack" at bounding box center [1158, 431] width 147 height 47
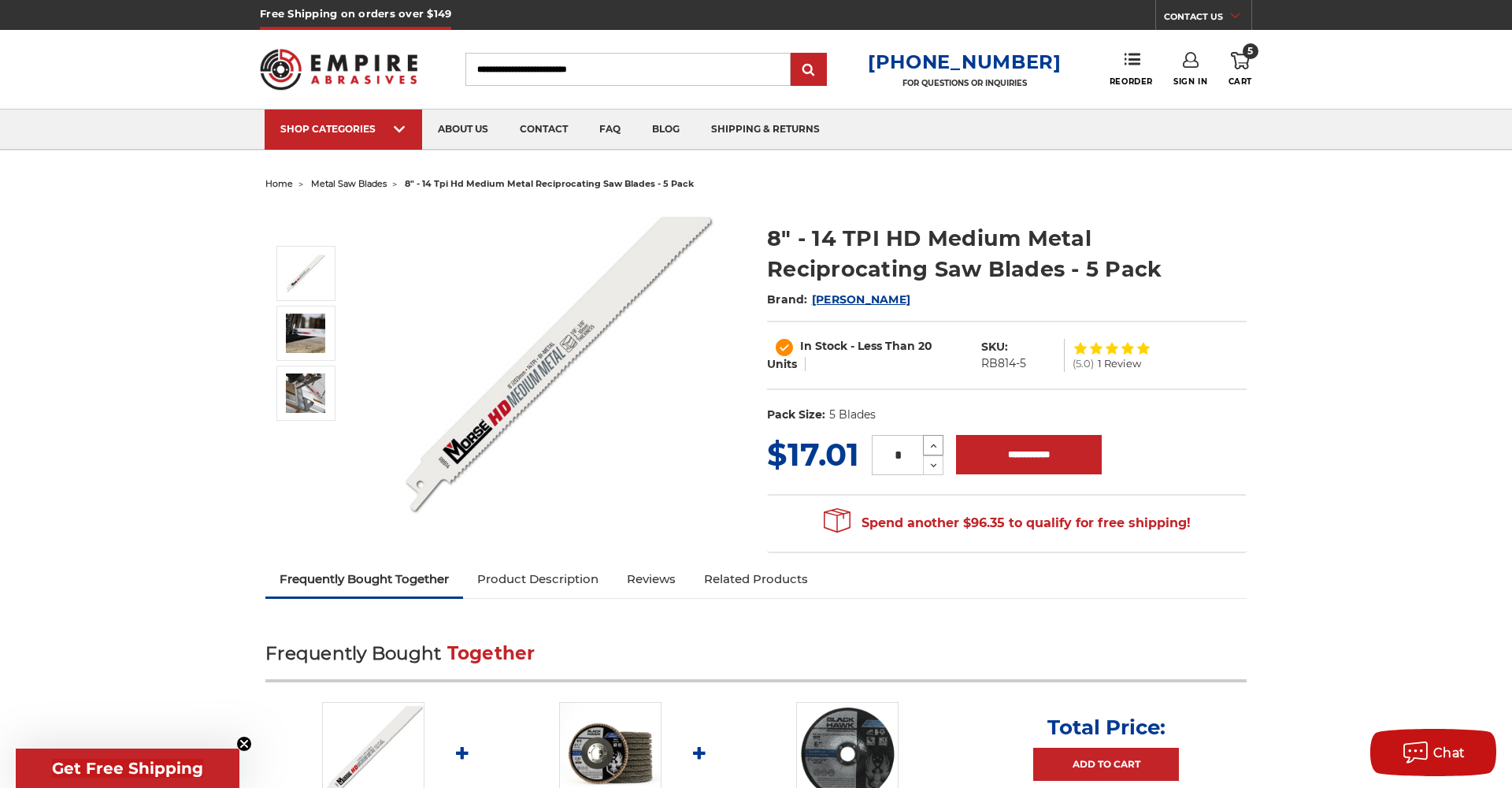
click at [933, 444] on icon at bounding box center [934, 446] width 12 height 14
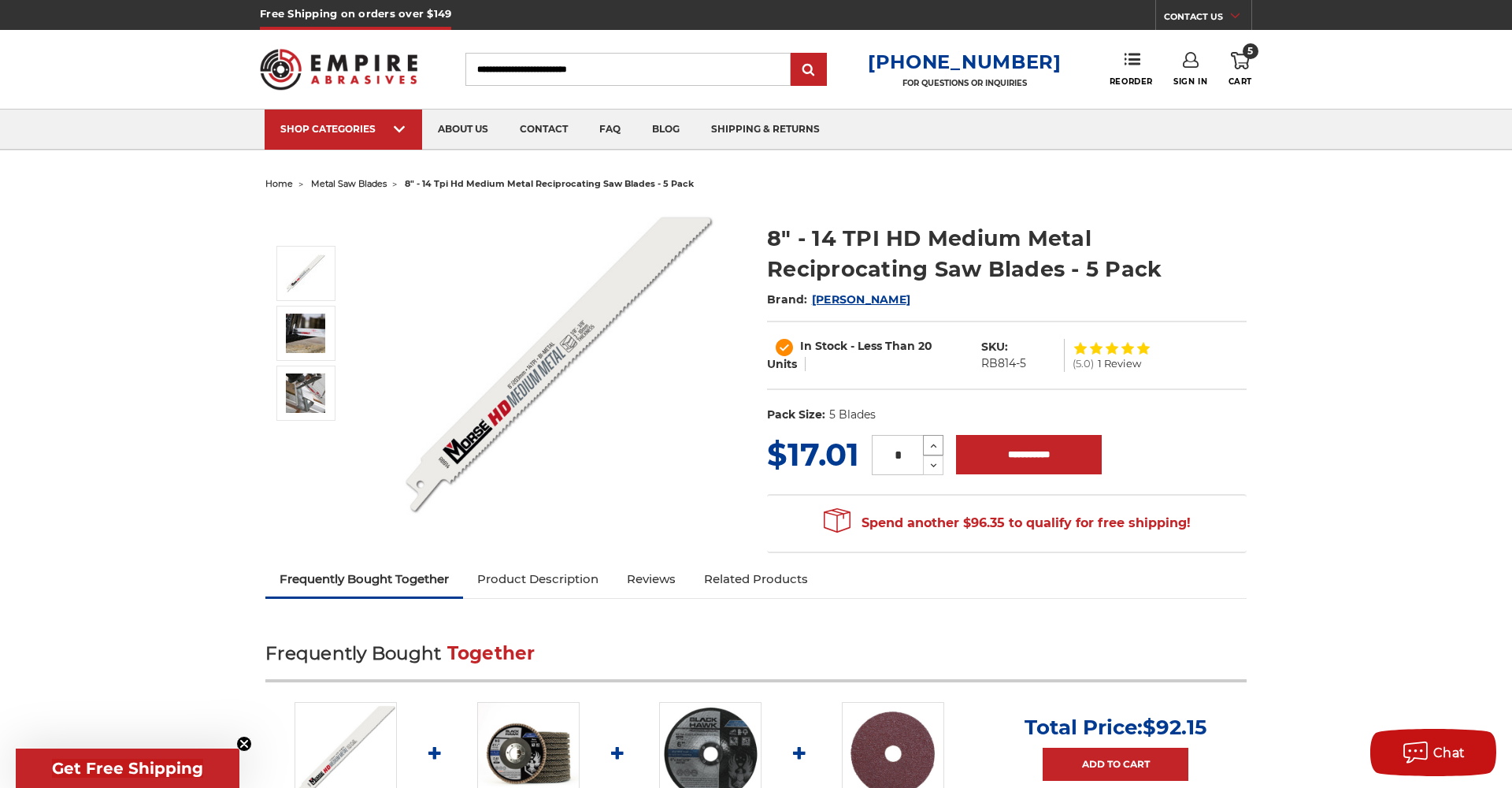
click at [933, 444] on icon at bounding box center [934, 446] width 12 height 14
click at [930, 447] on icon at bounding box center [934, 446] width 12 height 14
drag, startPoint x: 929, startPoint y: 447, endPoint x: 942, endPoint y: 448, distance: 13.0
click at [931, 447] on icon at bounding box center [934, 446] width 12 height 14
type input "*"
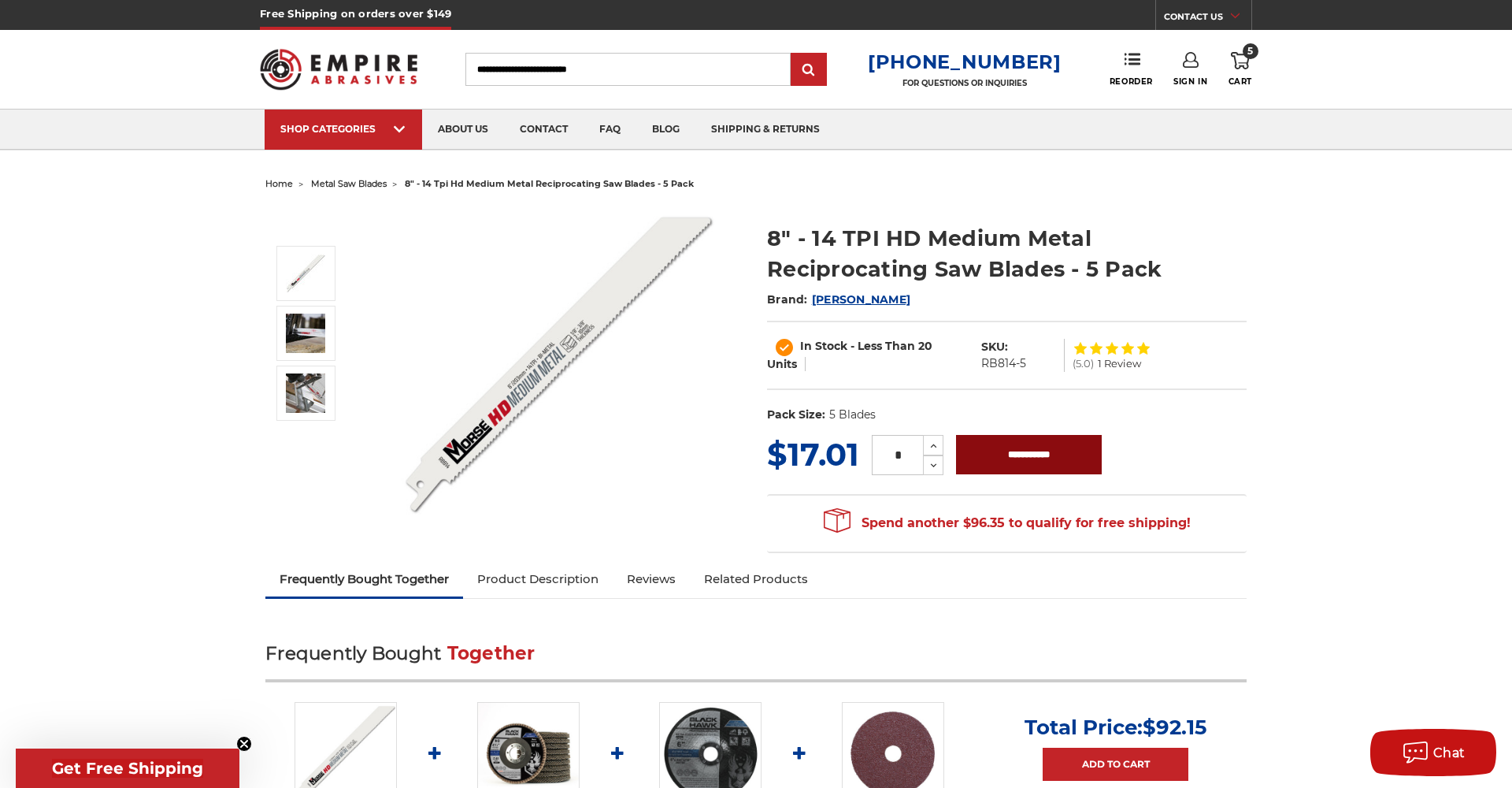
click at [993, 453] on input "**********" at bounding box center [1029, 454] width 146 height 39
type input "**********"
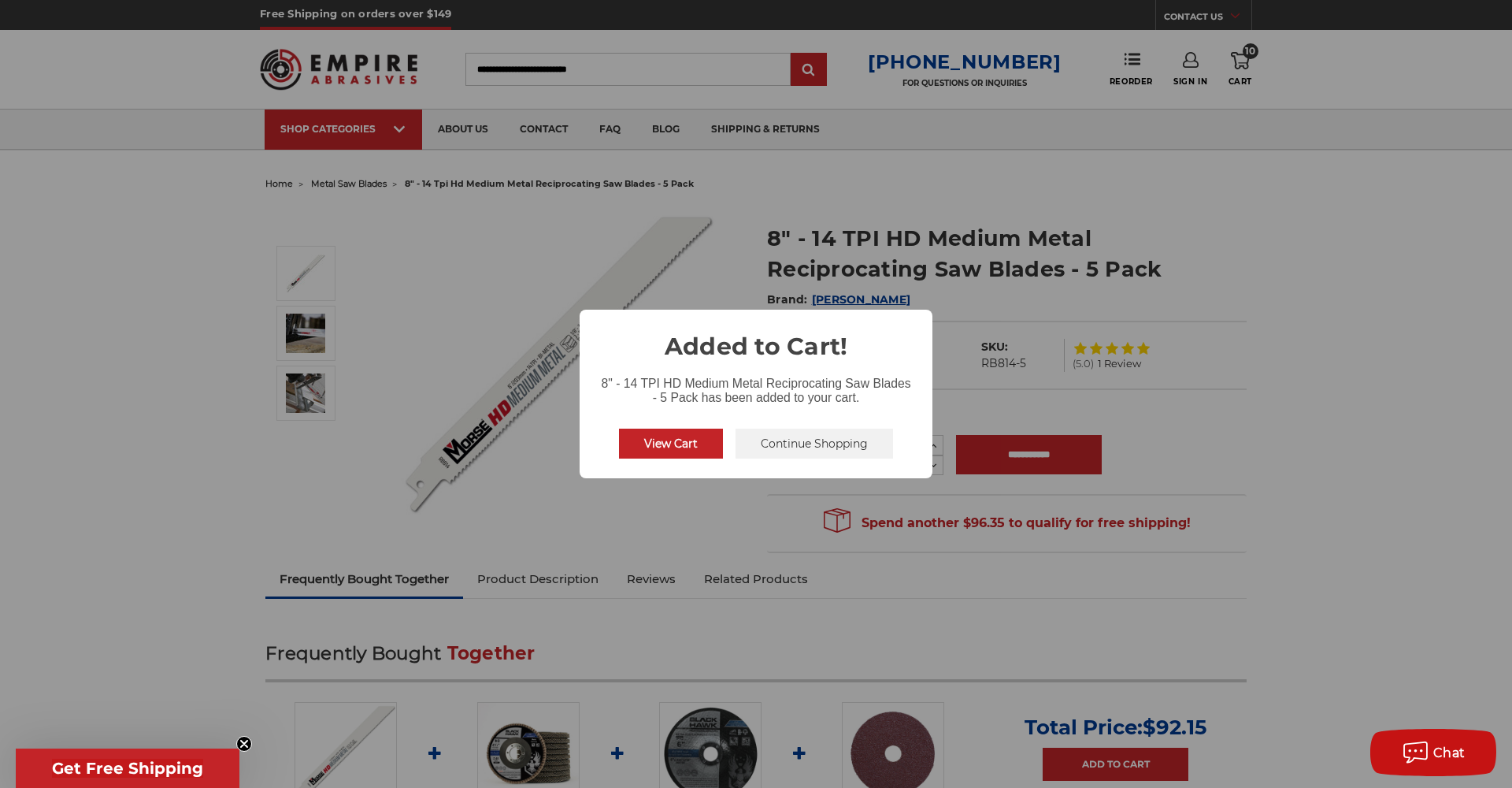
click at [697, 454] on button "View Cart" at bounding box center [671, 443] width 104 height 30
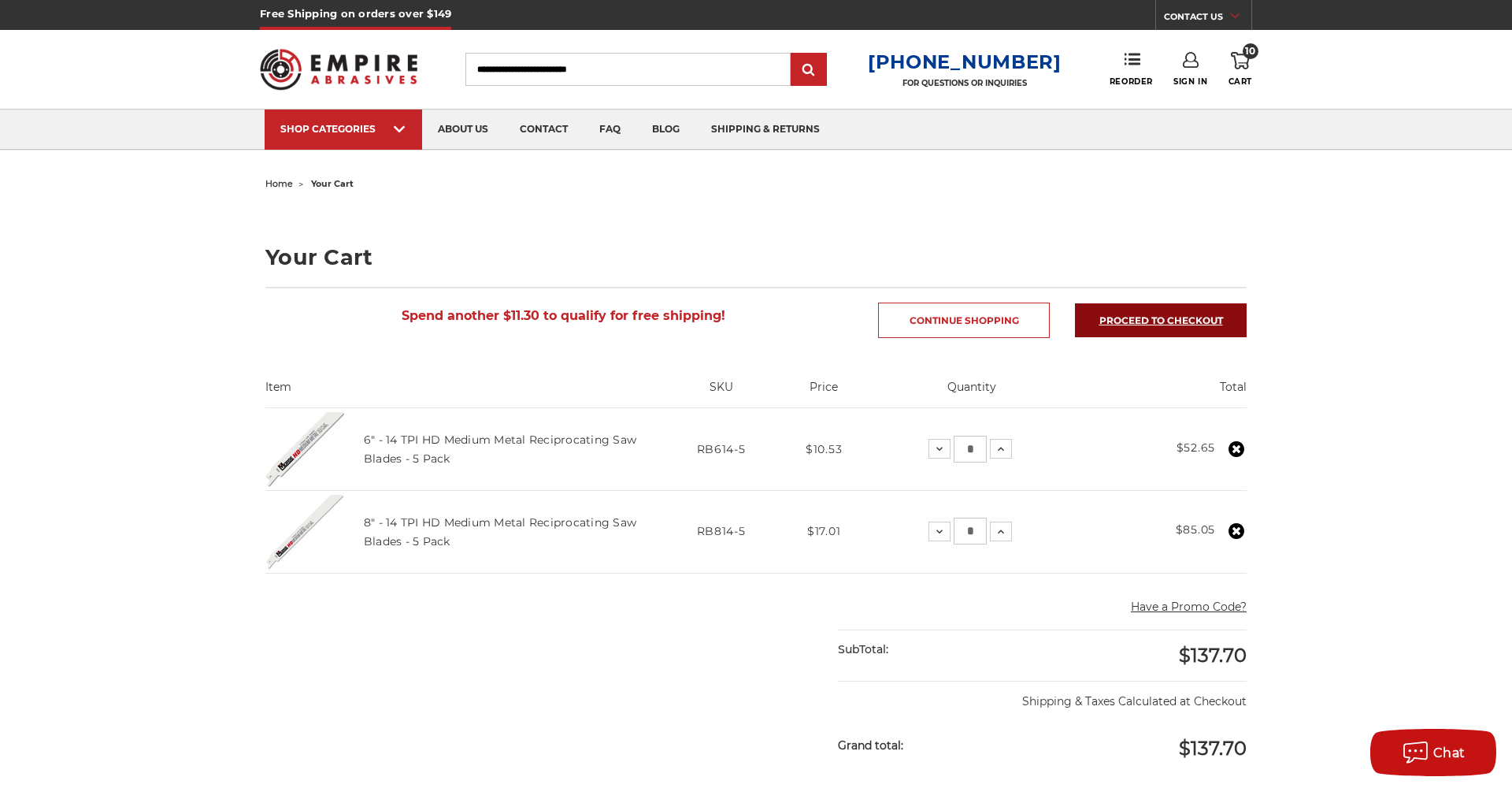
click at [1125, 312] on link "Proceed to checkout" at bounding box center [1160, 320] width 172 height 34
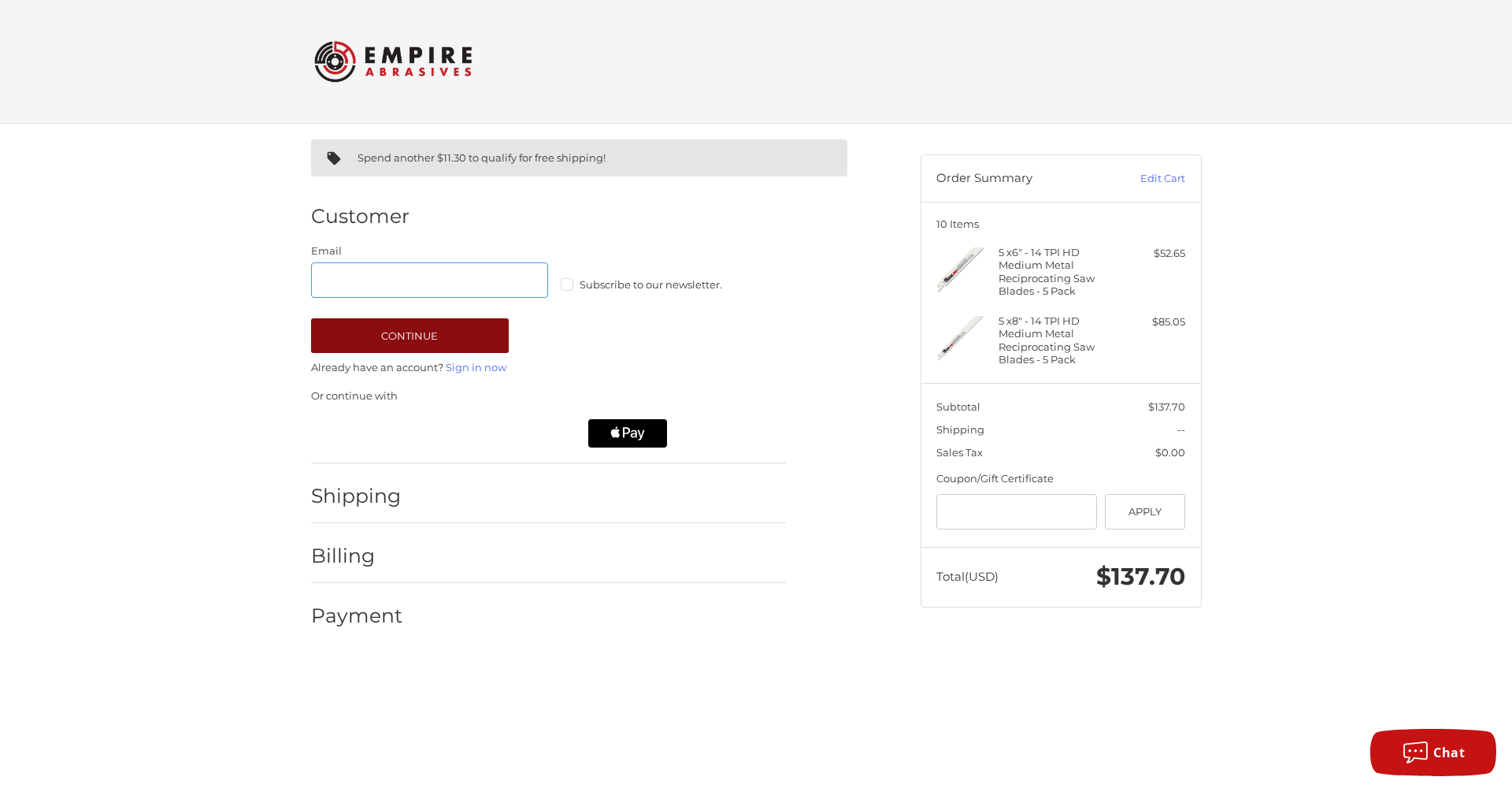
type input "**********"
click at [450, 348] on button "Continue" at bounding box center [410, 335] width 198 height 35
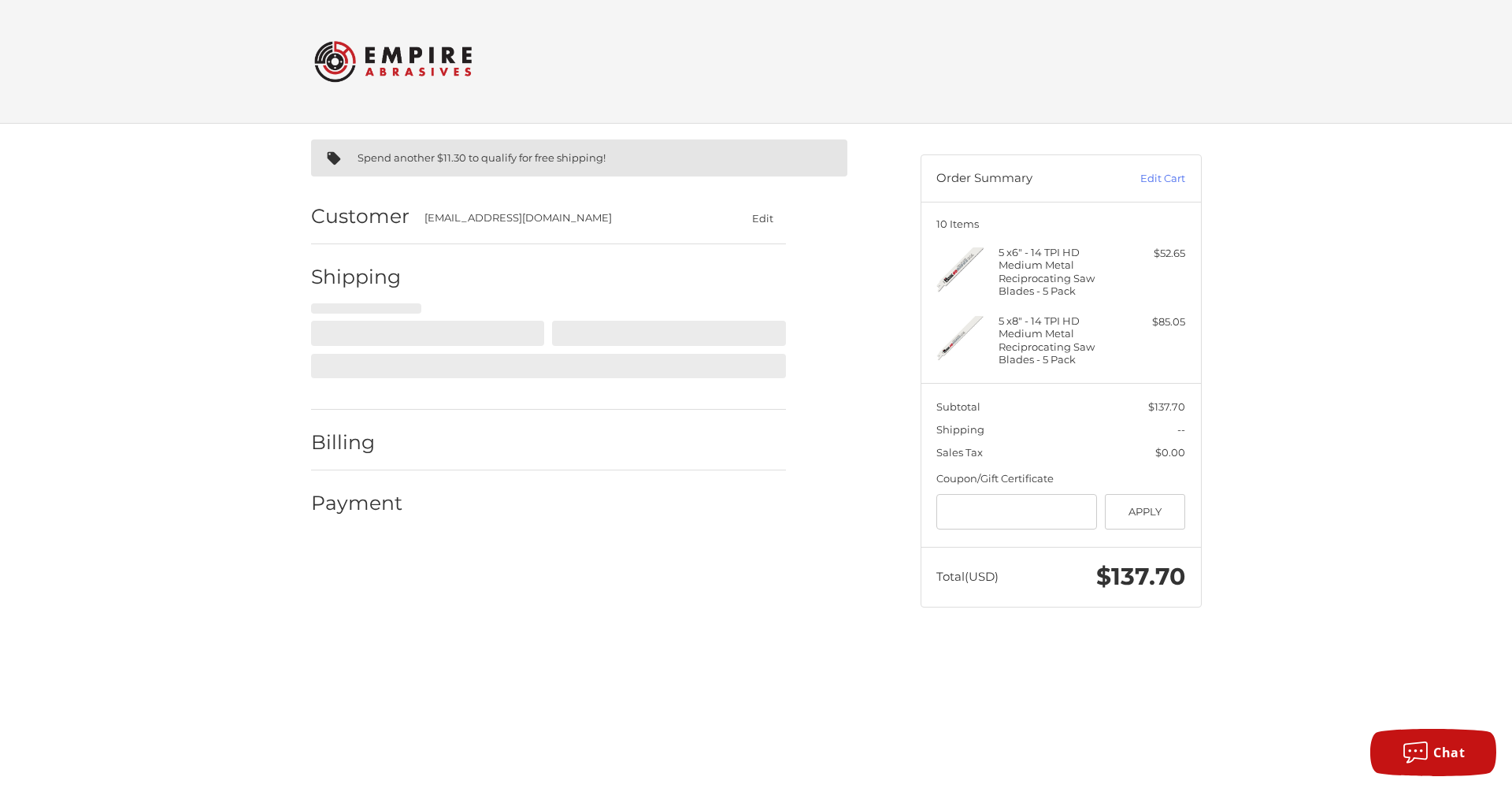
select select "**"
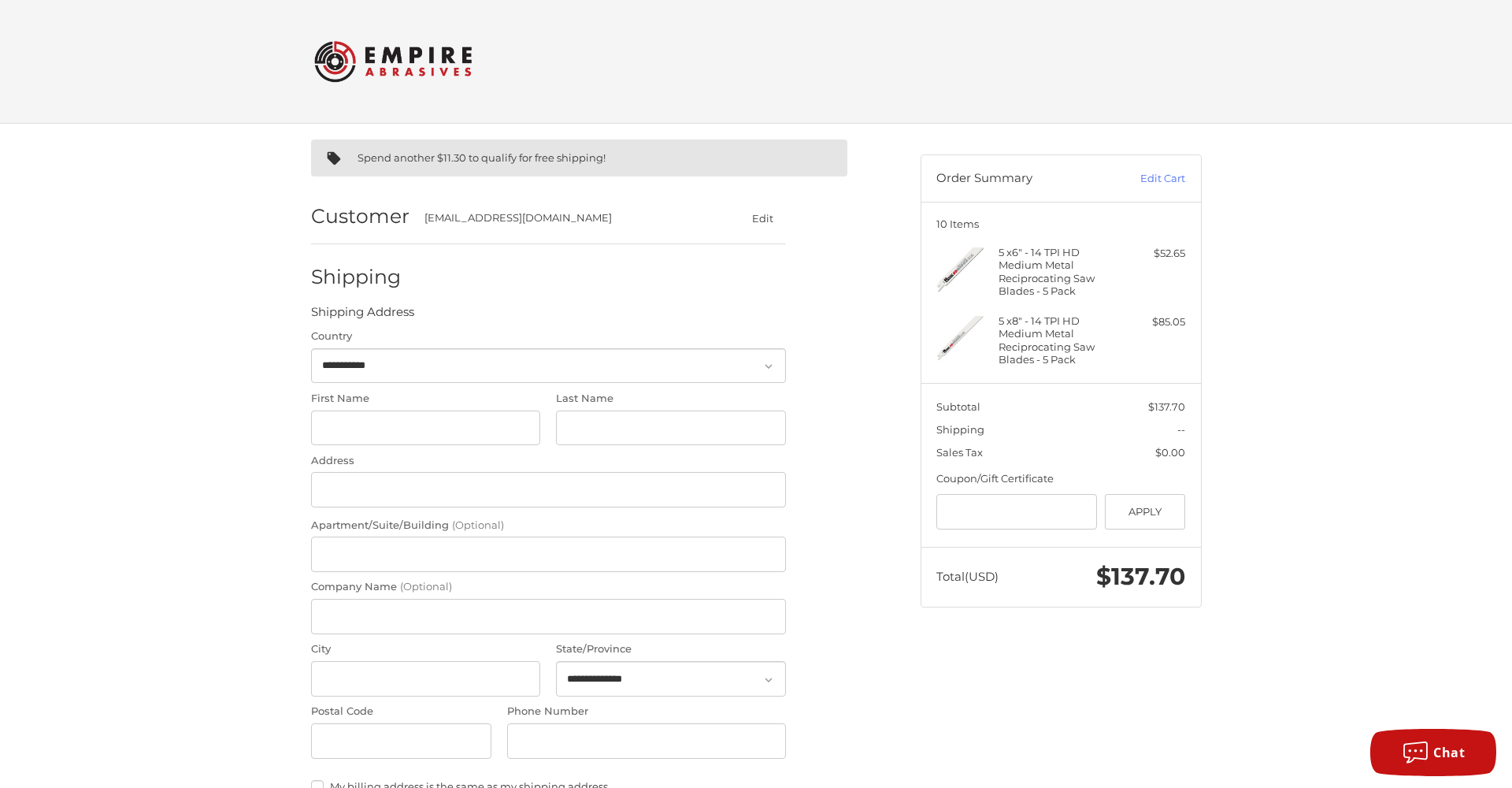
click at [294, 242] on div "**********" at bounding box center [756, 670] width 945 height 1093
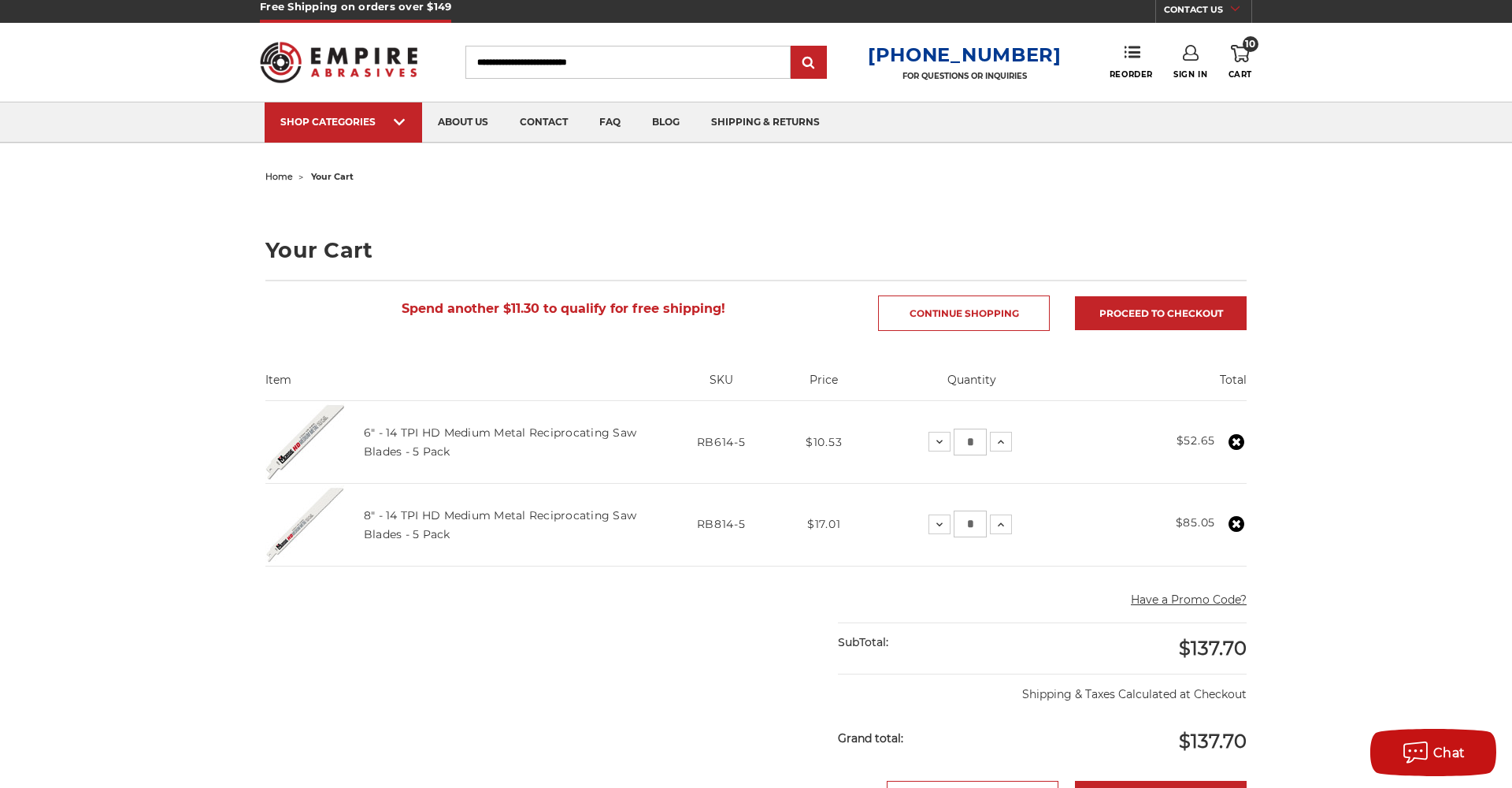
click at [1006, 530] on div "Decrease Quantity: * Increase Quantity:" at bounding box center [969, 524] width 84 height 27
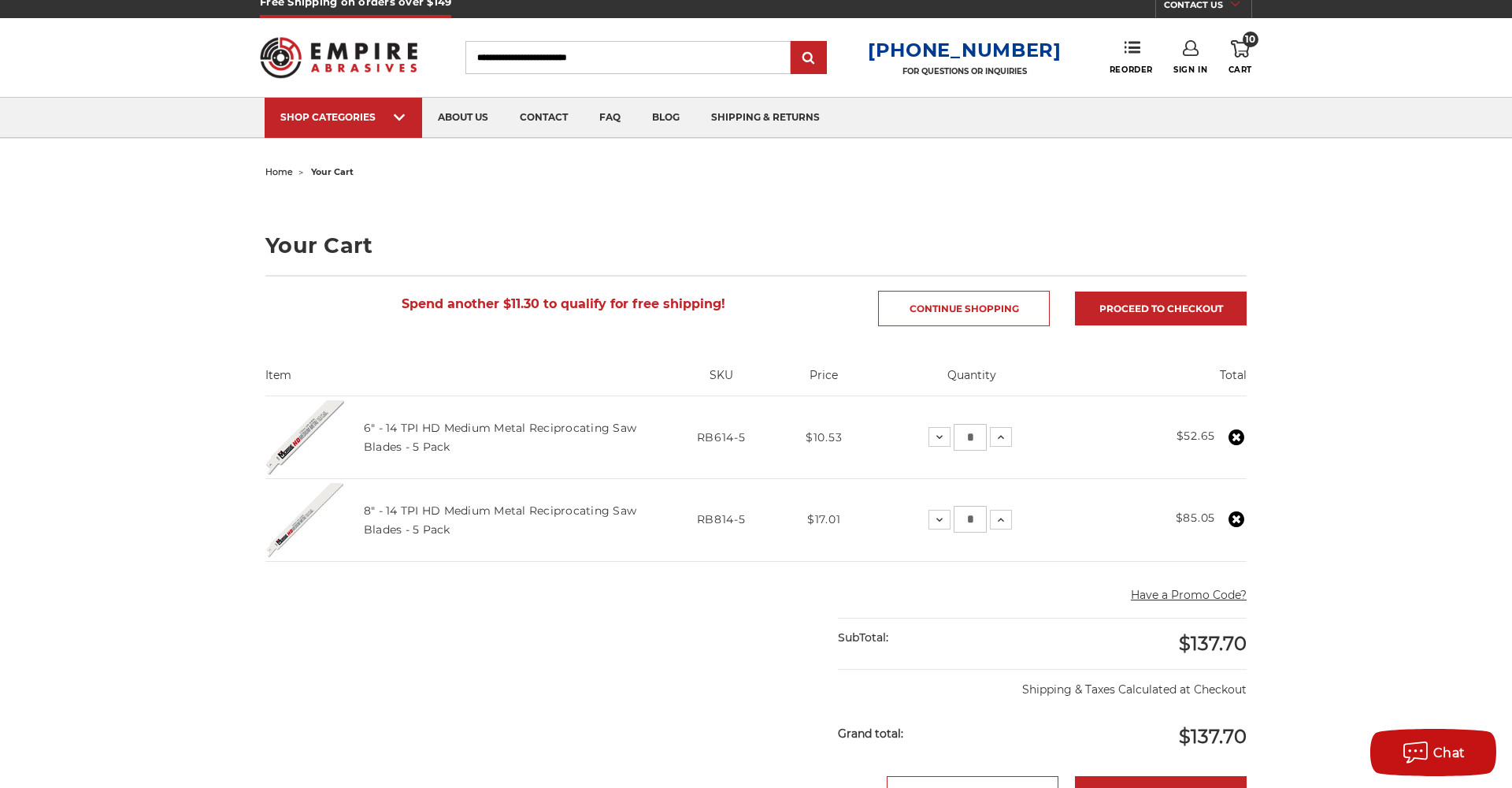
scroll to position [16, 0]
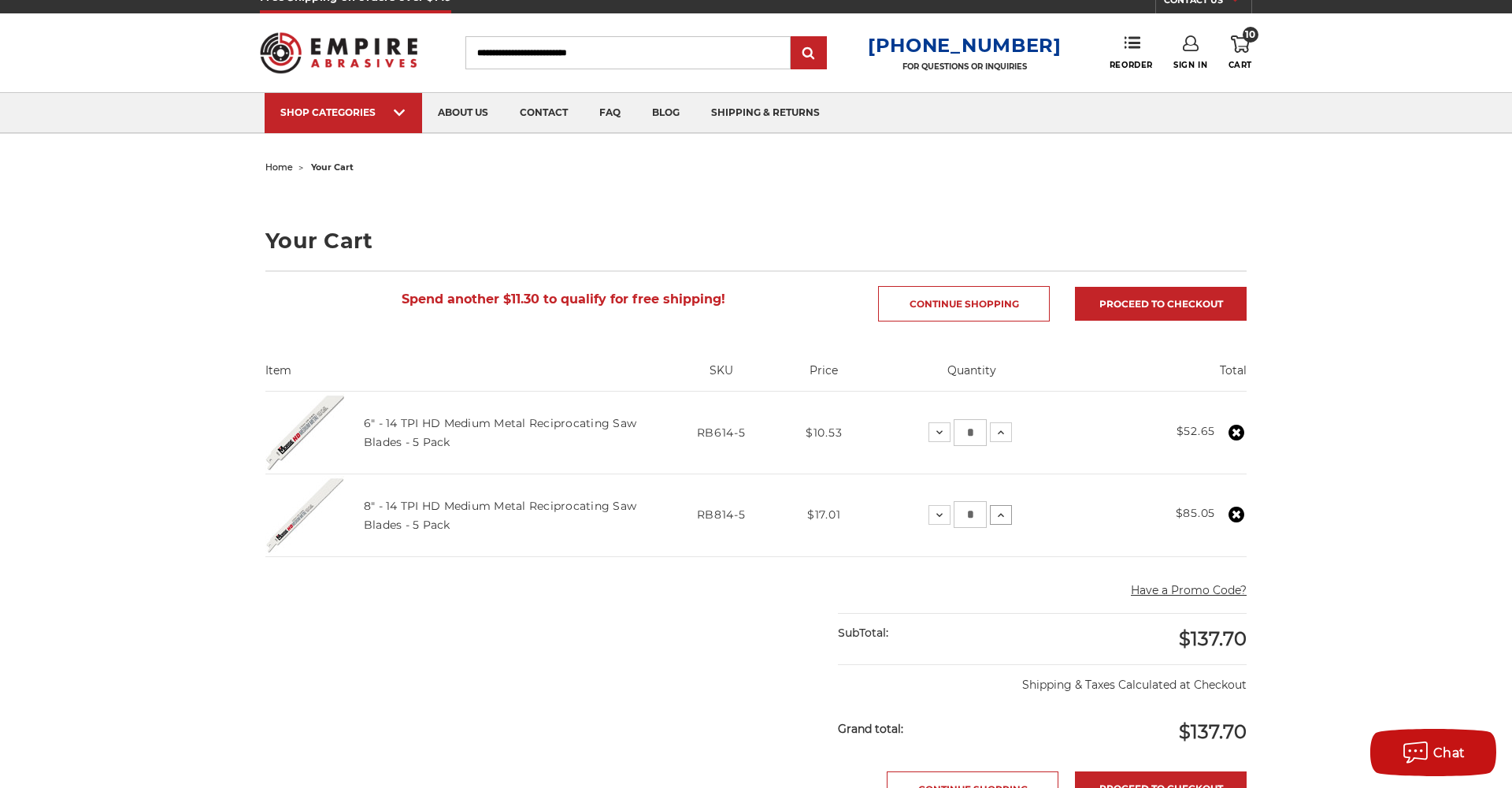
click at [1001, 513] on use at bounding box center [1001, 515] width 7 height 4
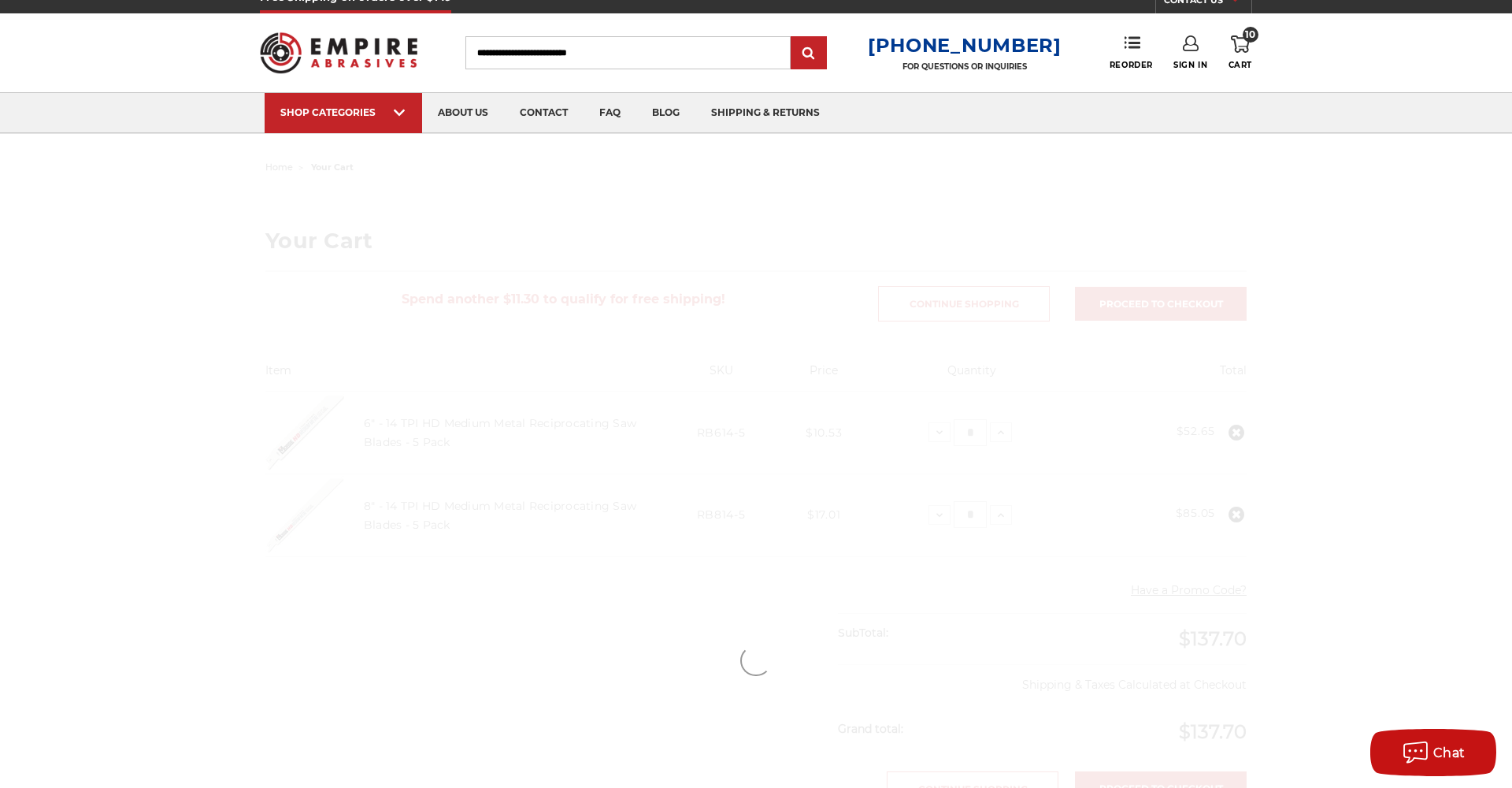
scroll to position [0, 0]
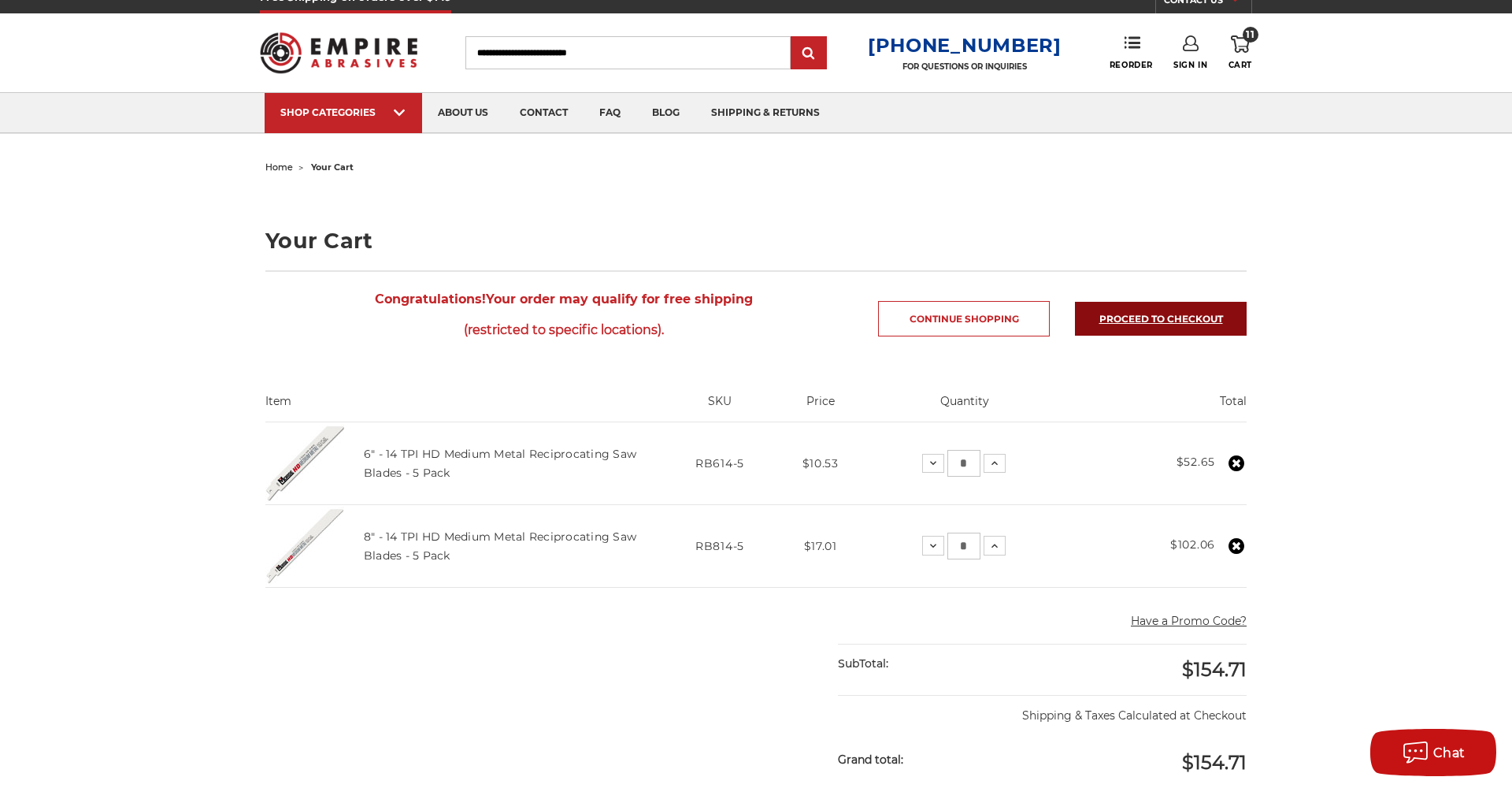
click at [1127, 325] on link "Proceed to checkout" at bounding box center [1160, 318] width 172 height 34
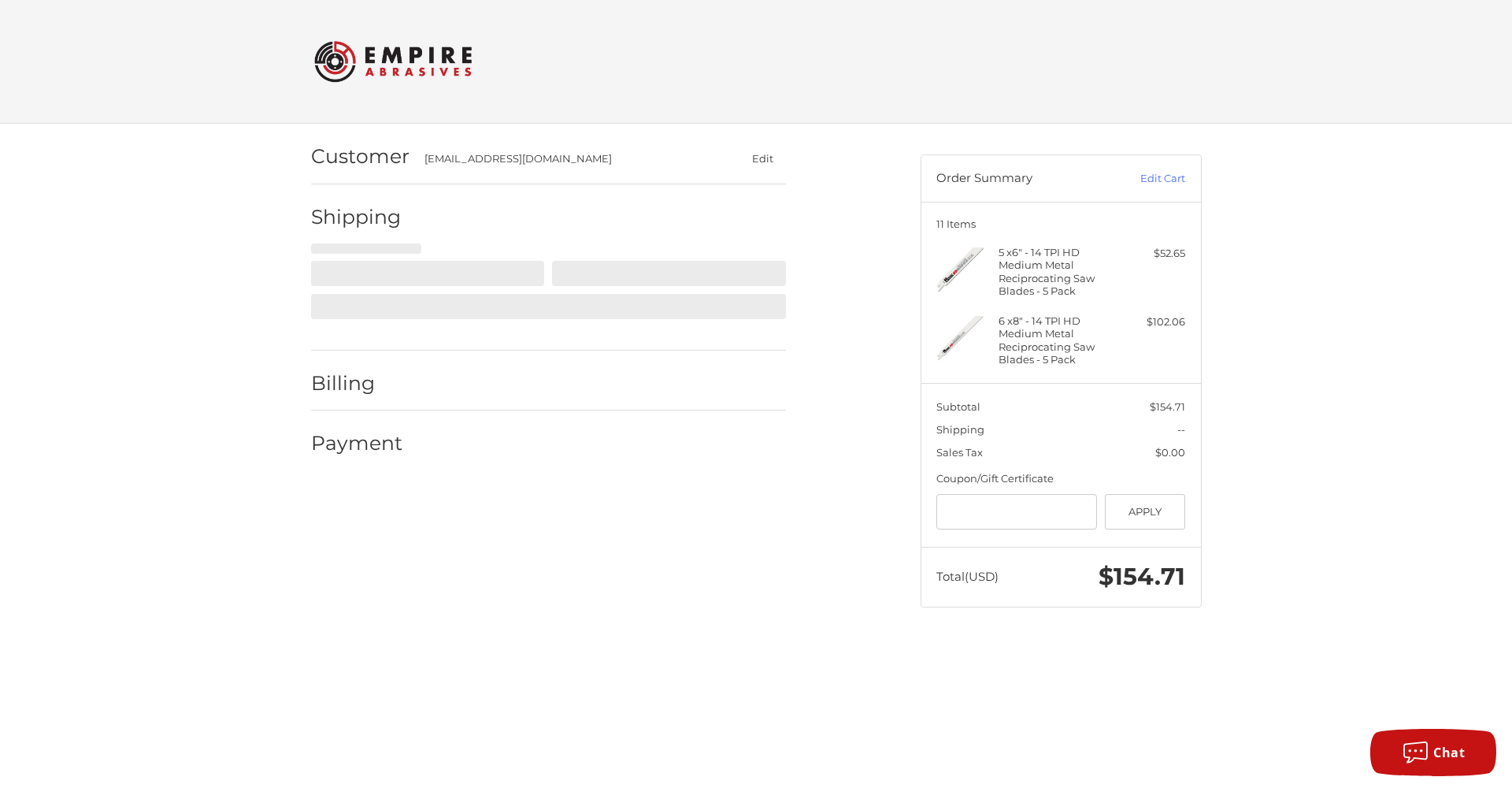
select select "**"
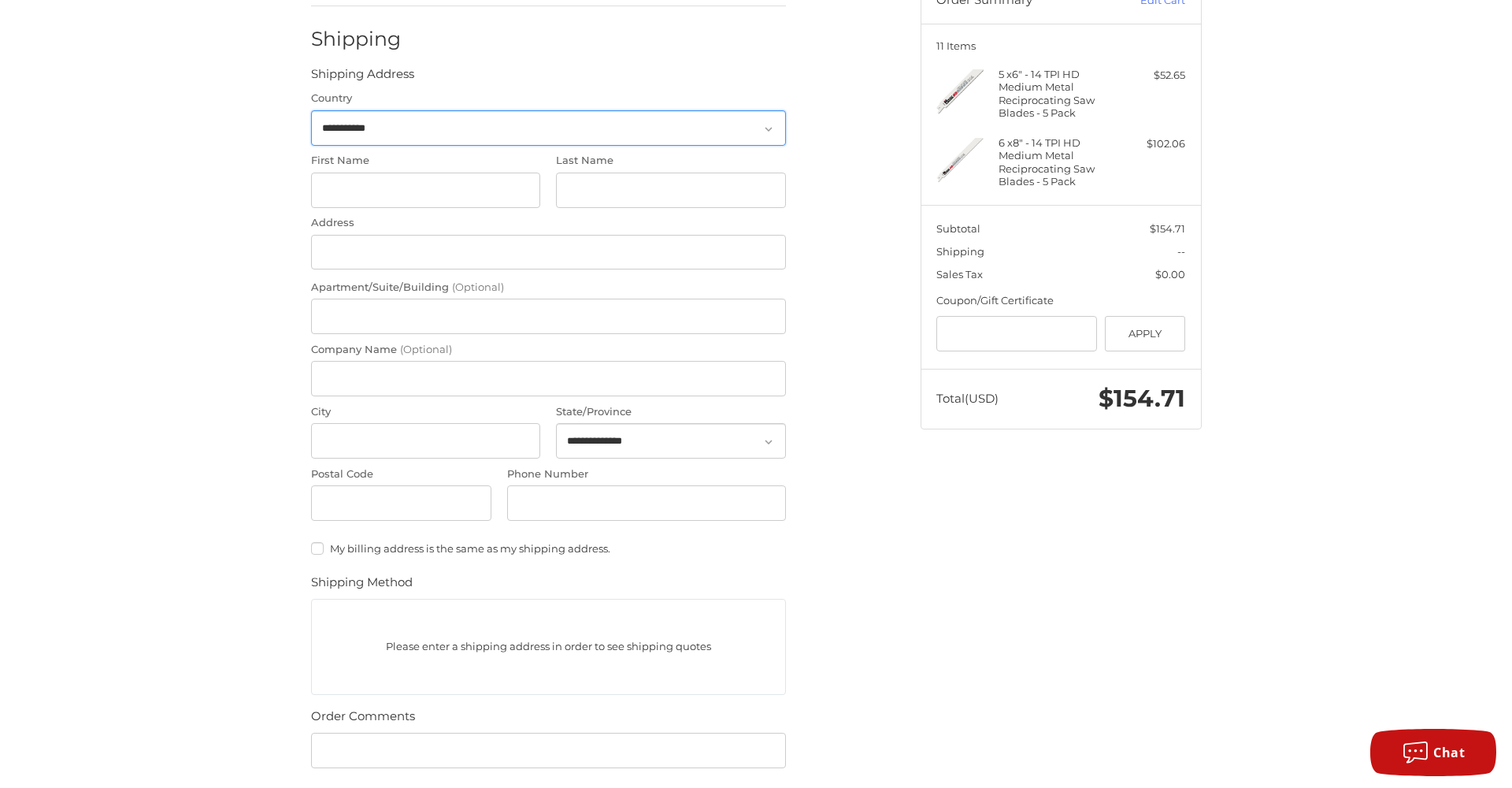
scroll to position [165, 0]
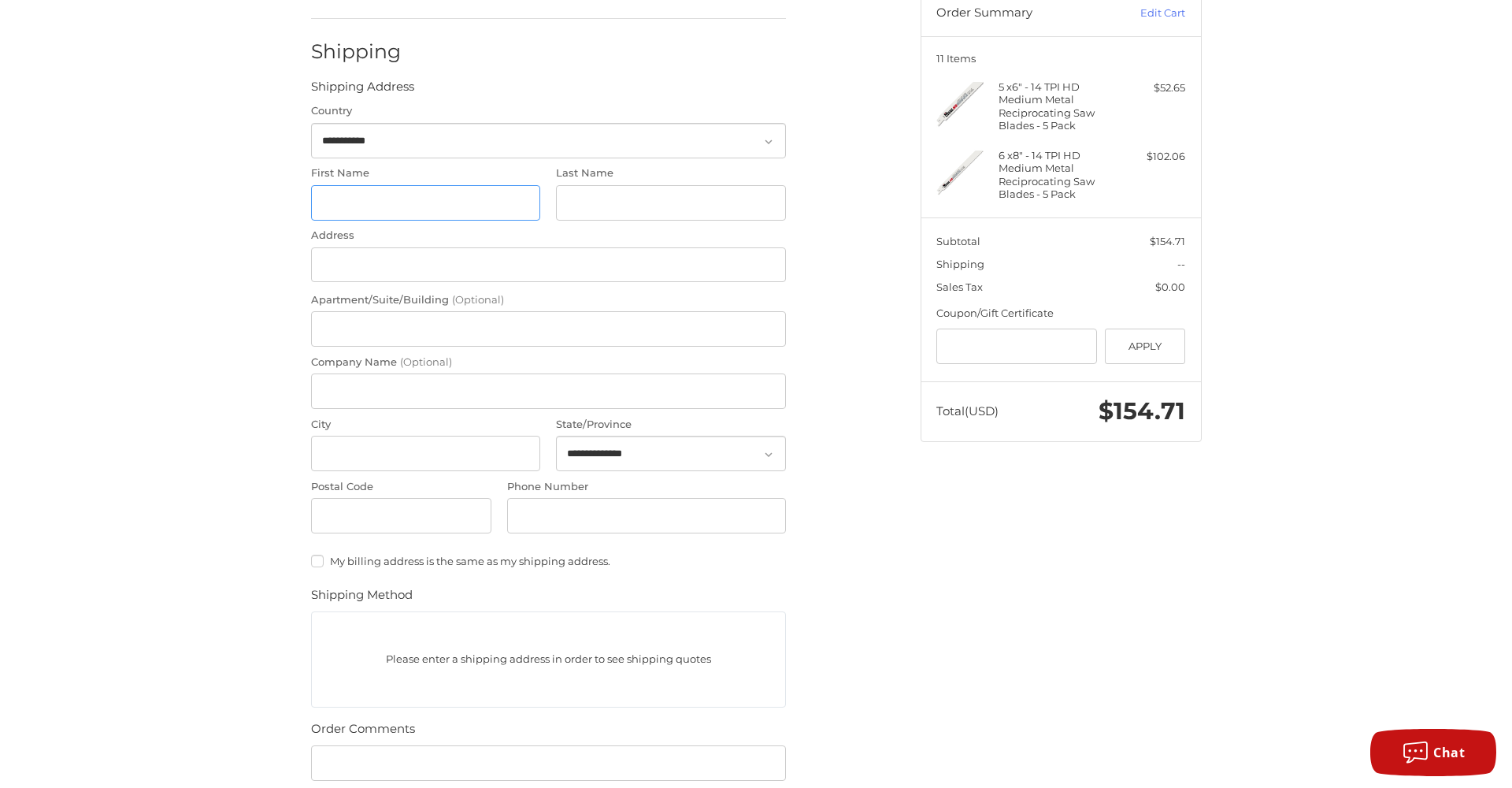
click at [531, 203] on input "First Name" at bounding box center [426, 203] width 230 height 36
click at [526, 204] on input "First Name" at bounding box center [426, 203] width 230 height 36
type input "**********"
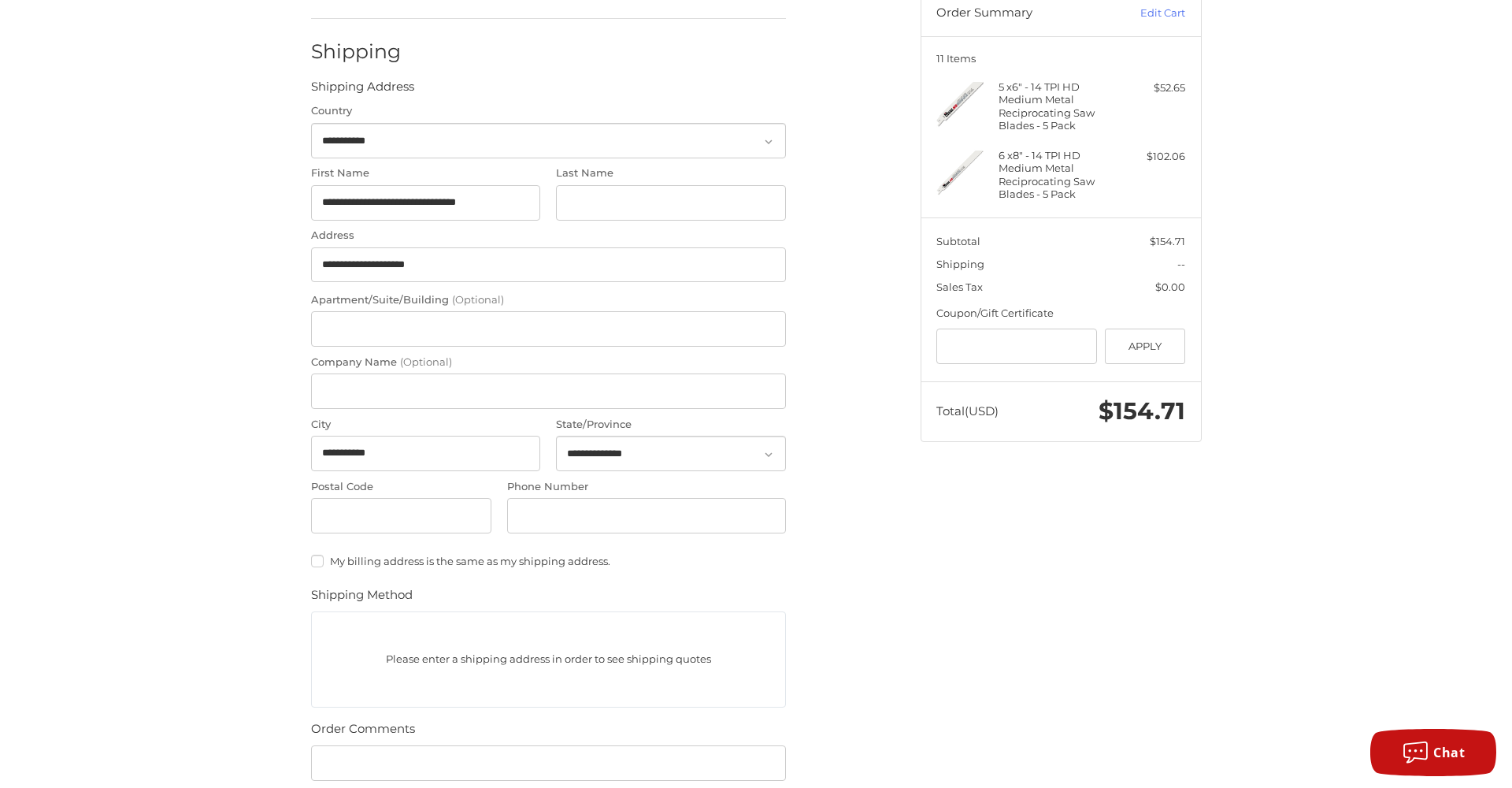
select select "**"
type input "*****"
type input "**********"
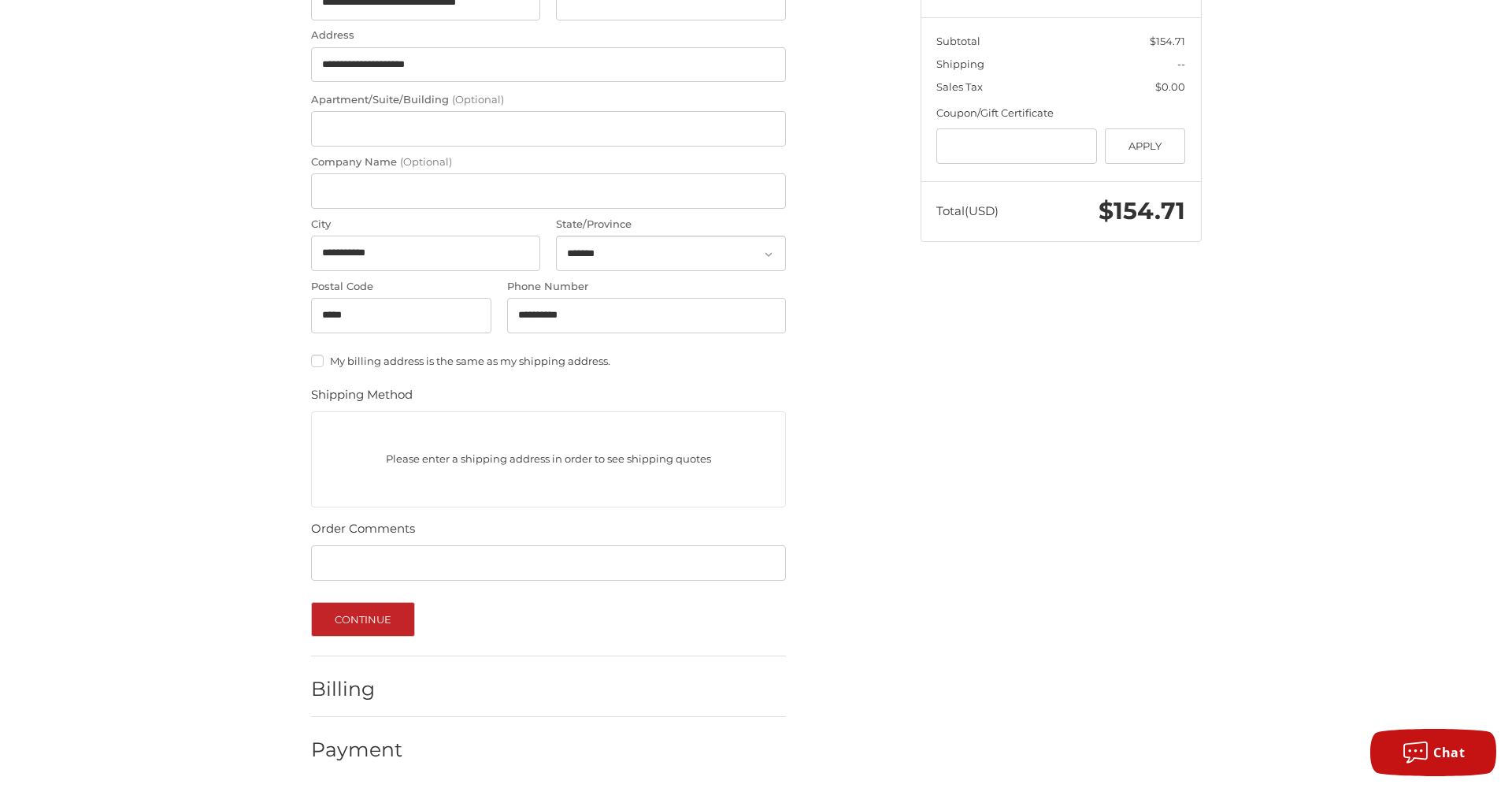
scroll to position [365, 0]
click at [385, 613] on button "Continue" at bounding box center [363, 620] width 105 height 35
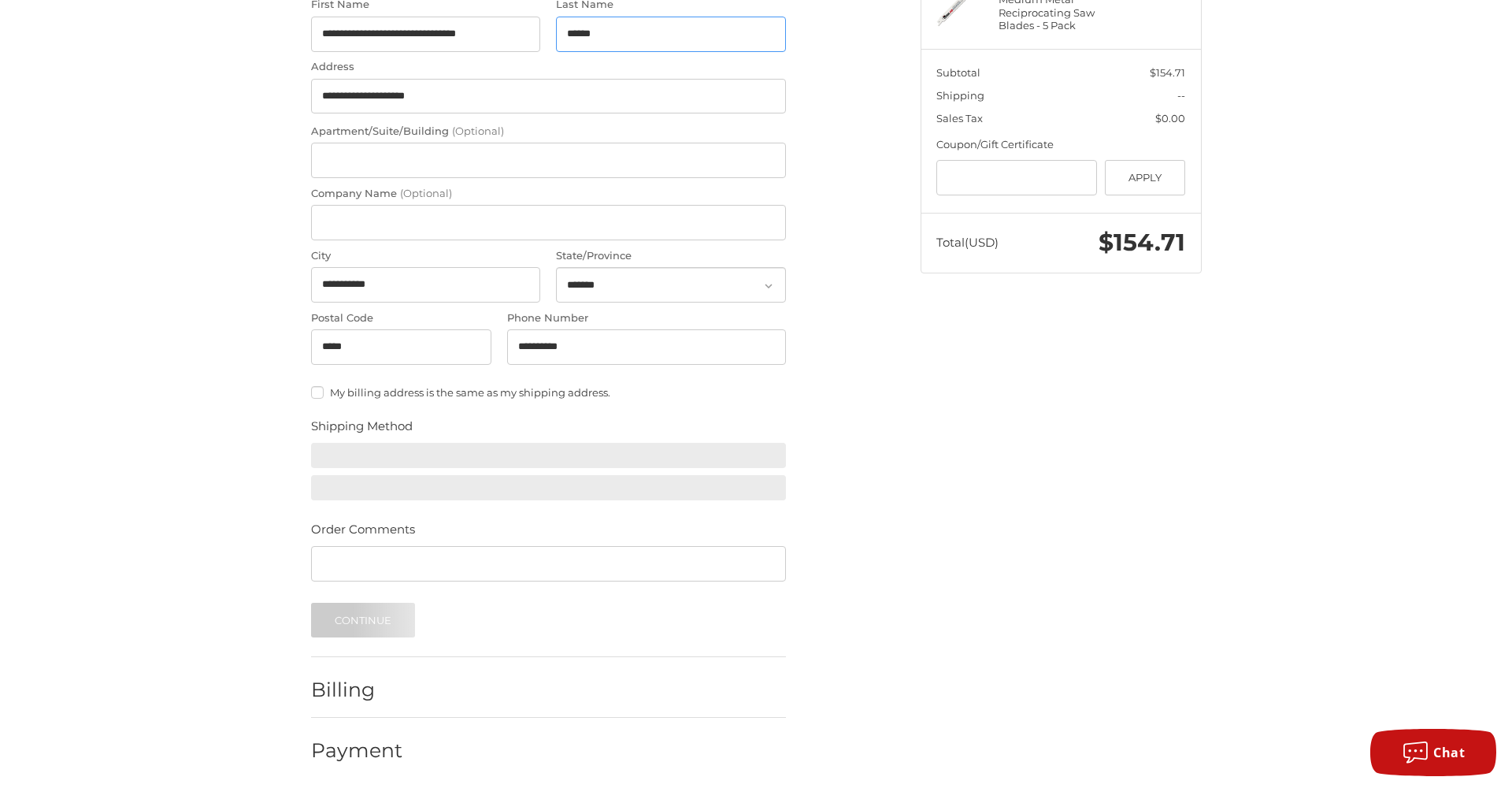
scroll to position [332, 0]
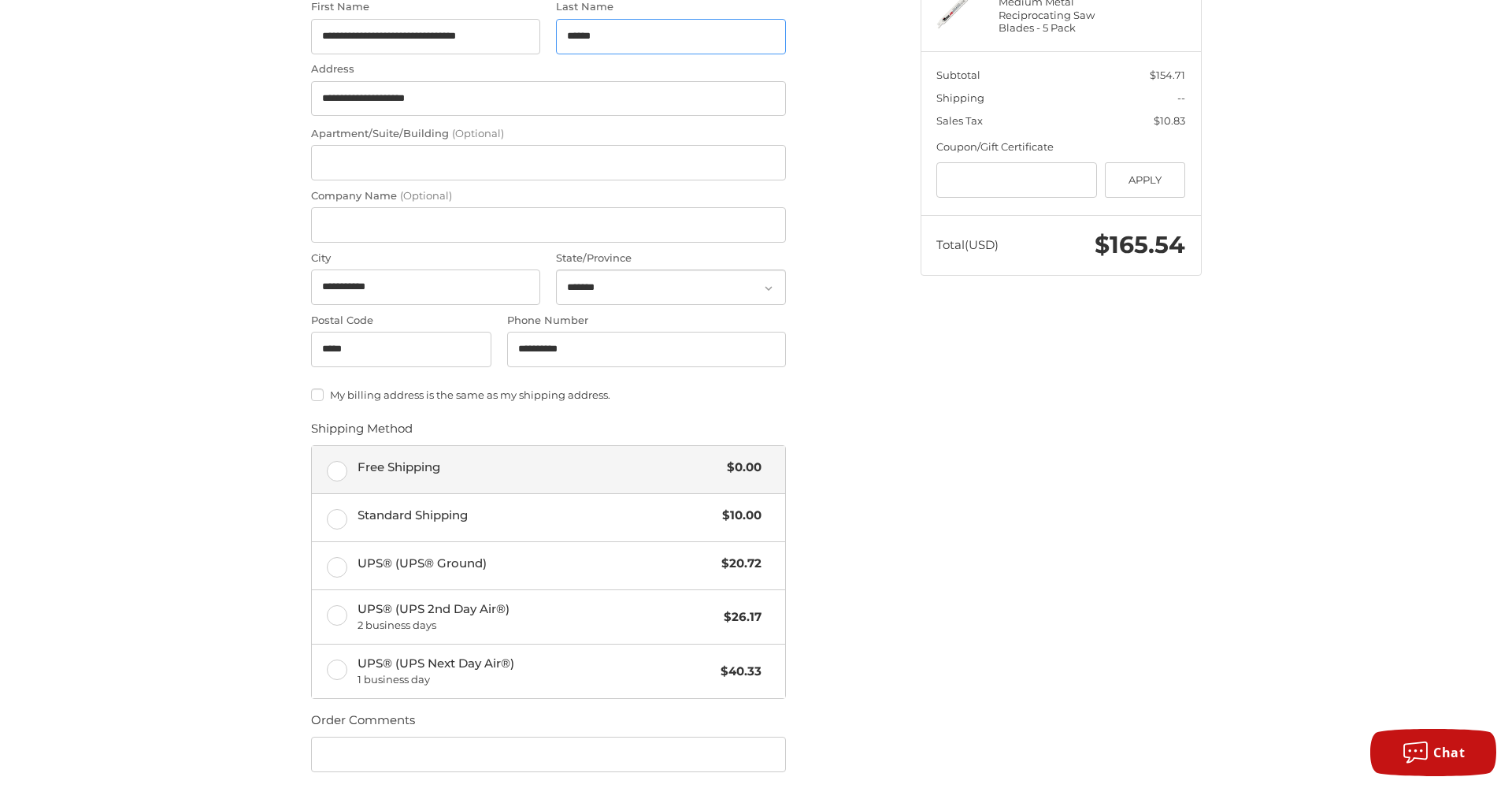
type input "******"
click at [561, 475] on label "Free Shipping $0.00" at bounding box center [549, 469] width 474 height 47
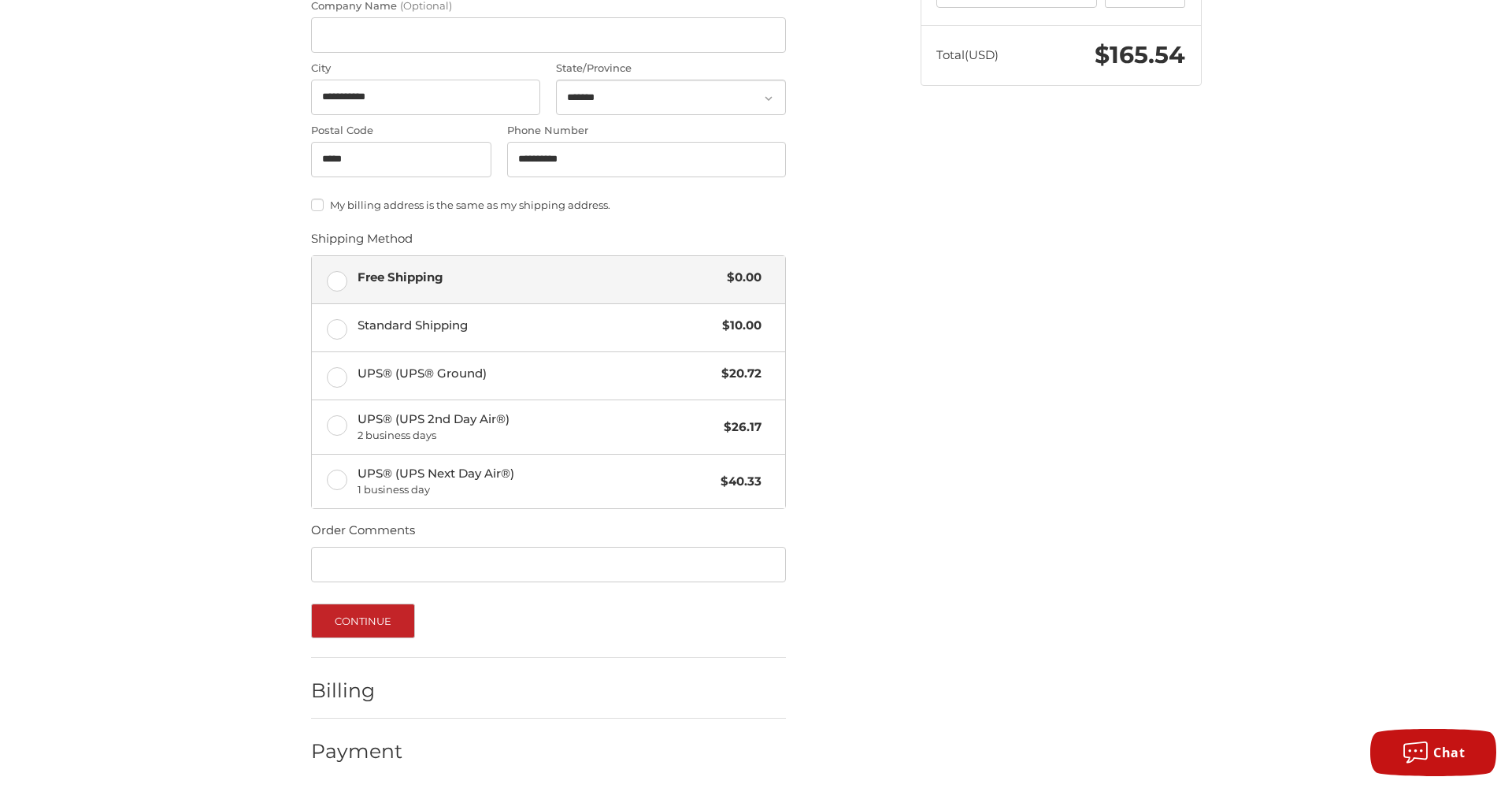
scroll to position [521, 0]
click at [378, 611] on button "Continue" at bounding box center [363, 622] width 105 height 35
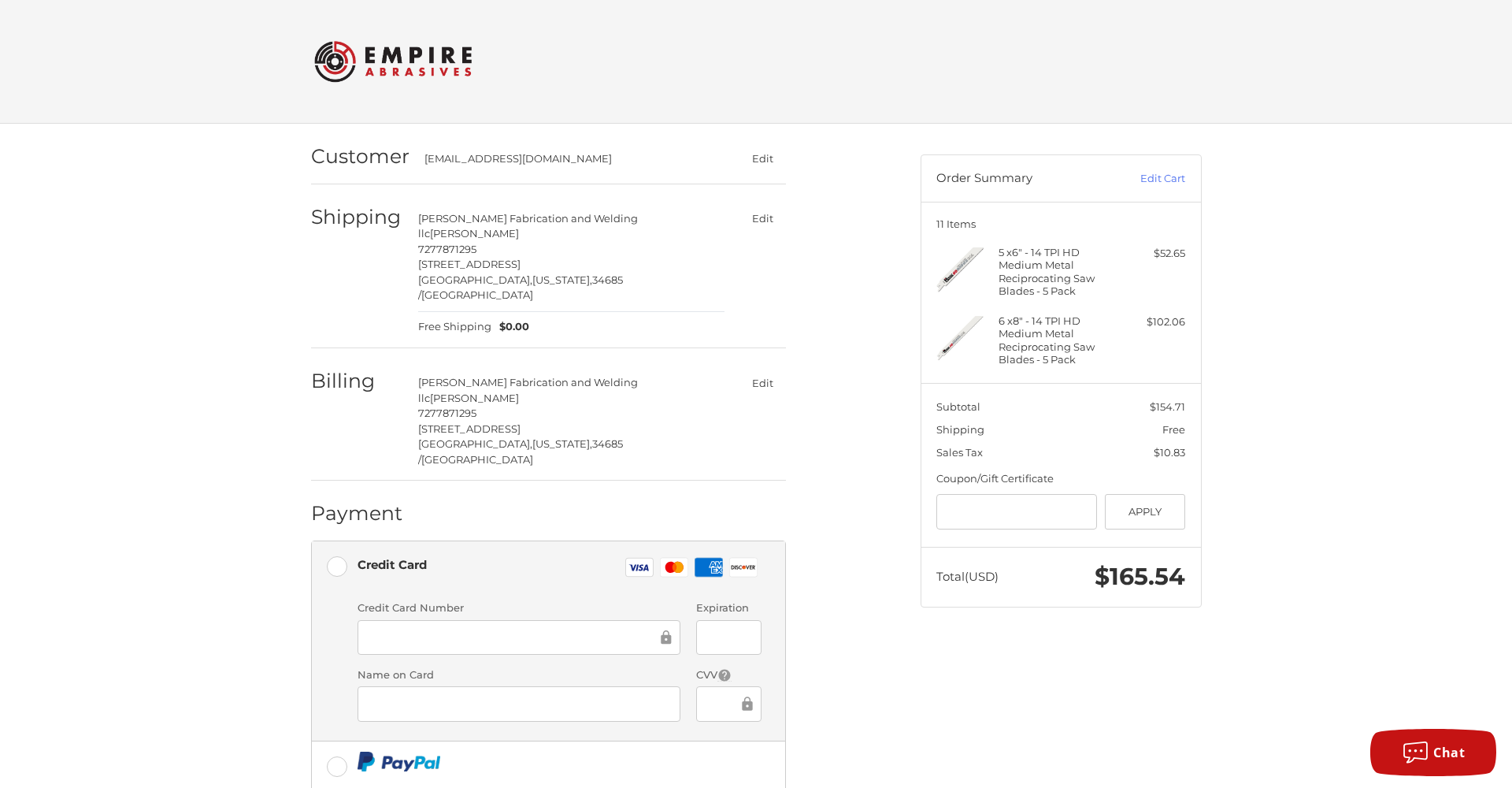
scroll to position [0, 0]
click at [701, 620] on div at bounding box center [729, 637] width 65 height 36
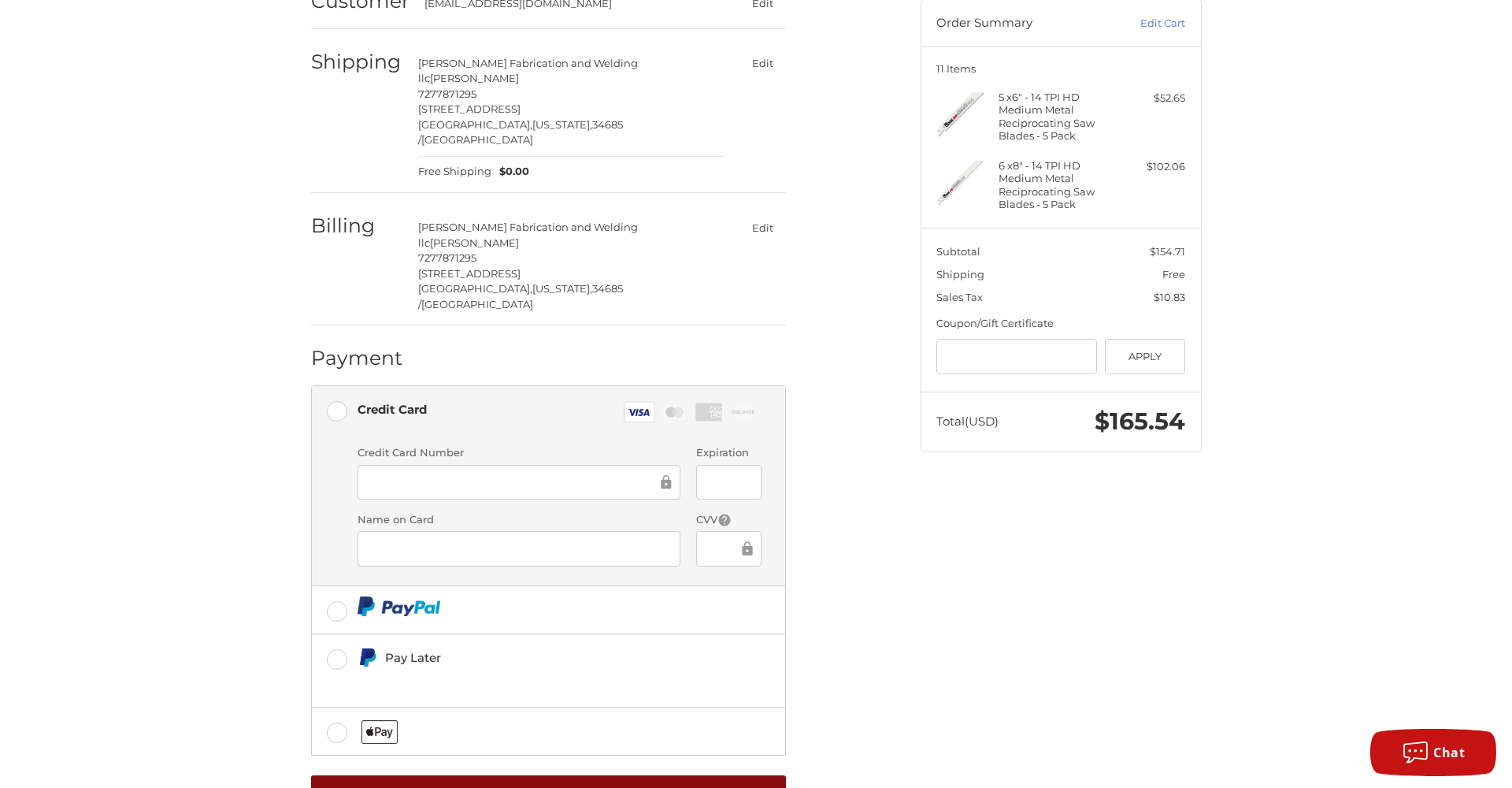
scroll to position [155, 0]
click at [592, 776] on button "Place Order" at bounding box center [549, 797] width 475 height 43
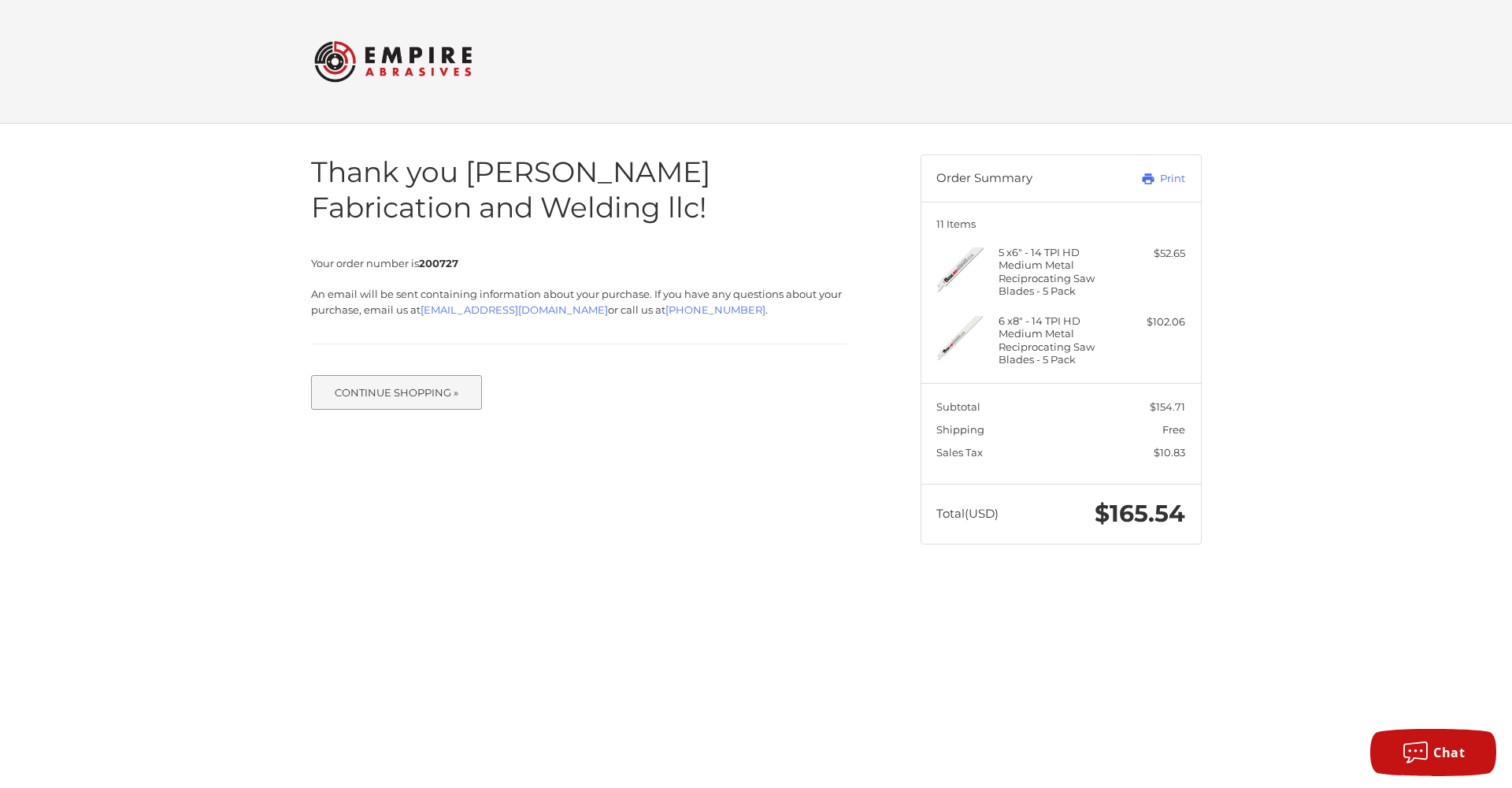
click at [396, 391] on button "Continue Shopping »" at bounding box center [397, 392] width 172 height 35
